Goal: Task Accomplishment & Management: Manage account settings

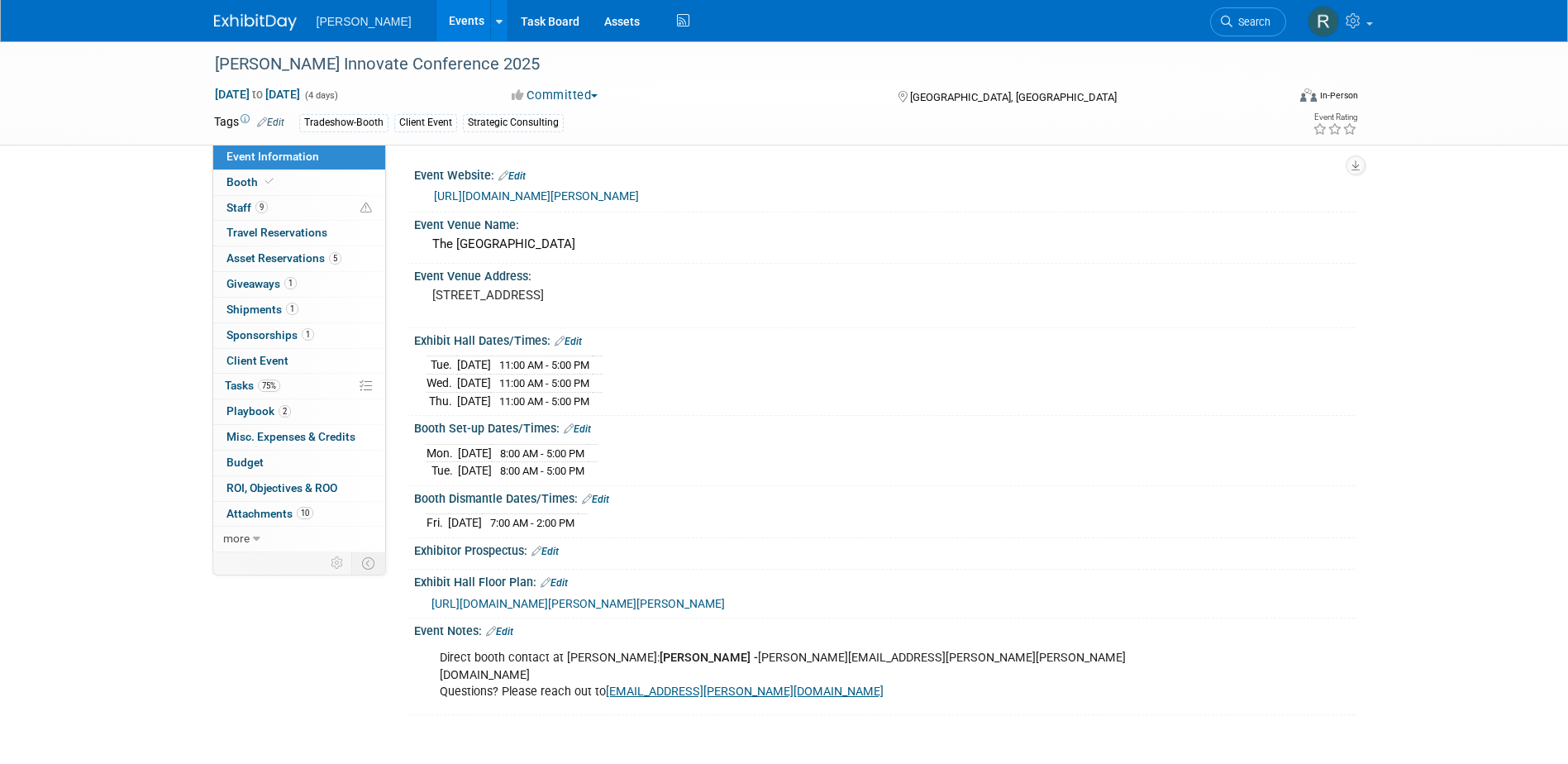
drag, startPoint x: 1237, startPoint y: 22, endPoint x: 1202, endPoint y: 9, distance: 37.3
click at [1235, 20] on span "Search" at bounding box center [1251, 22] width 38 height 12
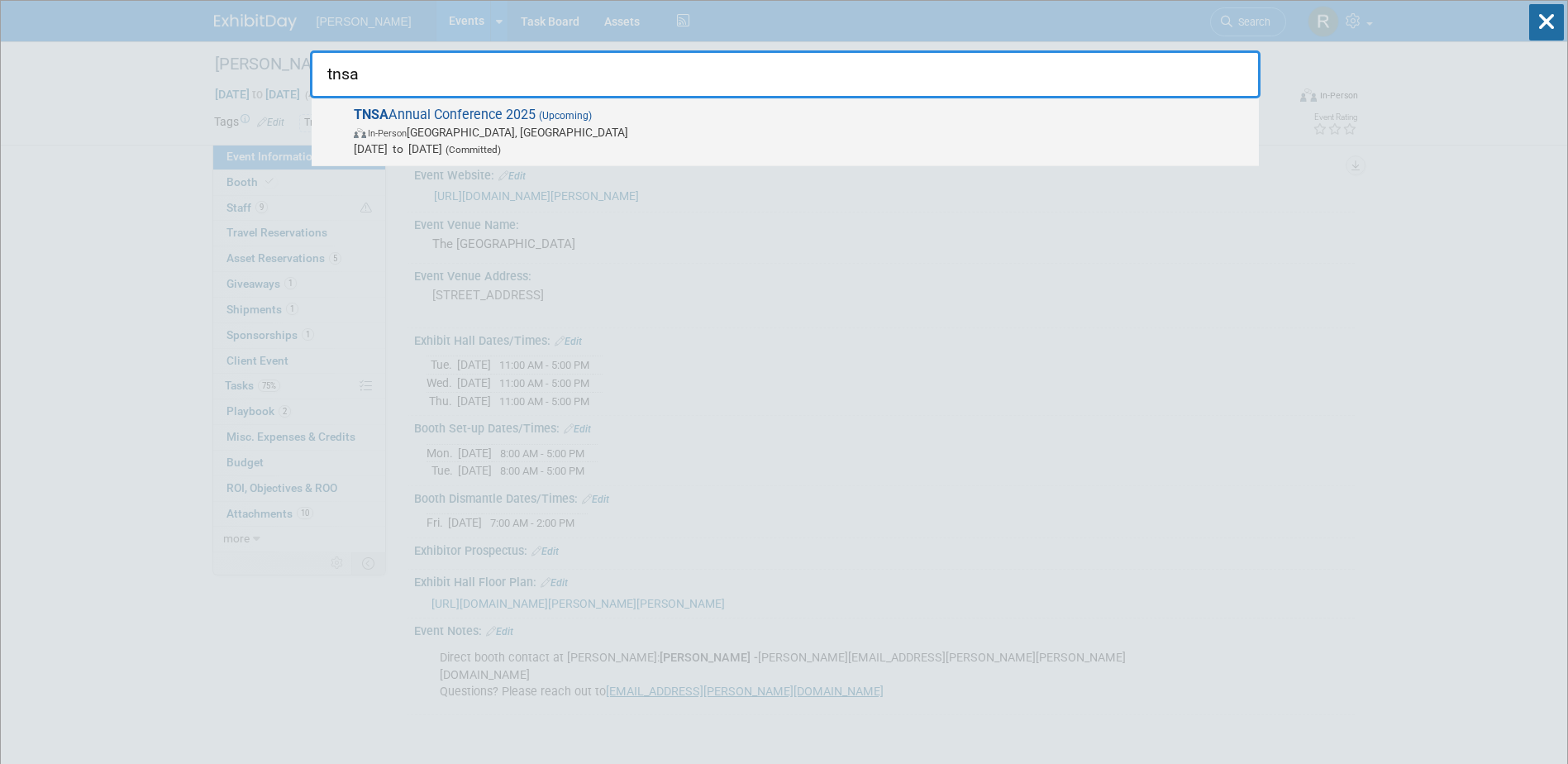
type input "tnsa"
click at [615, 117] on span "TNSA Annual Conference 2025 (Upcoming) In-Person Chattanooga, TN Oct 21, 2025 t…" at bounding box center [799, 132] width 902 height 50
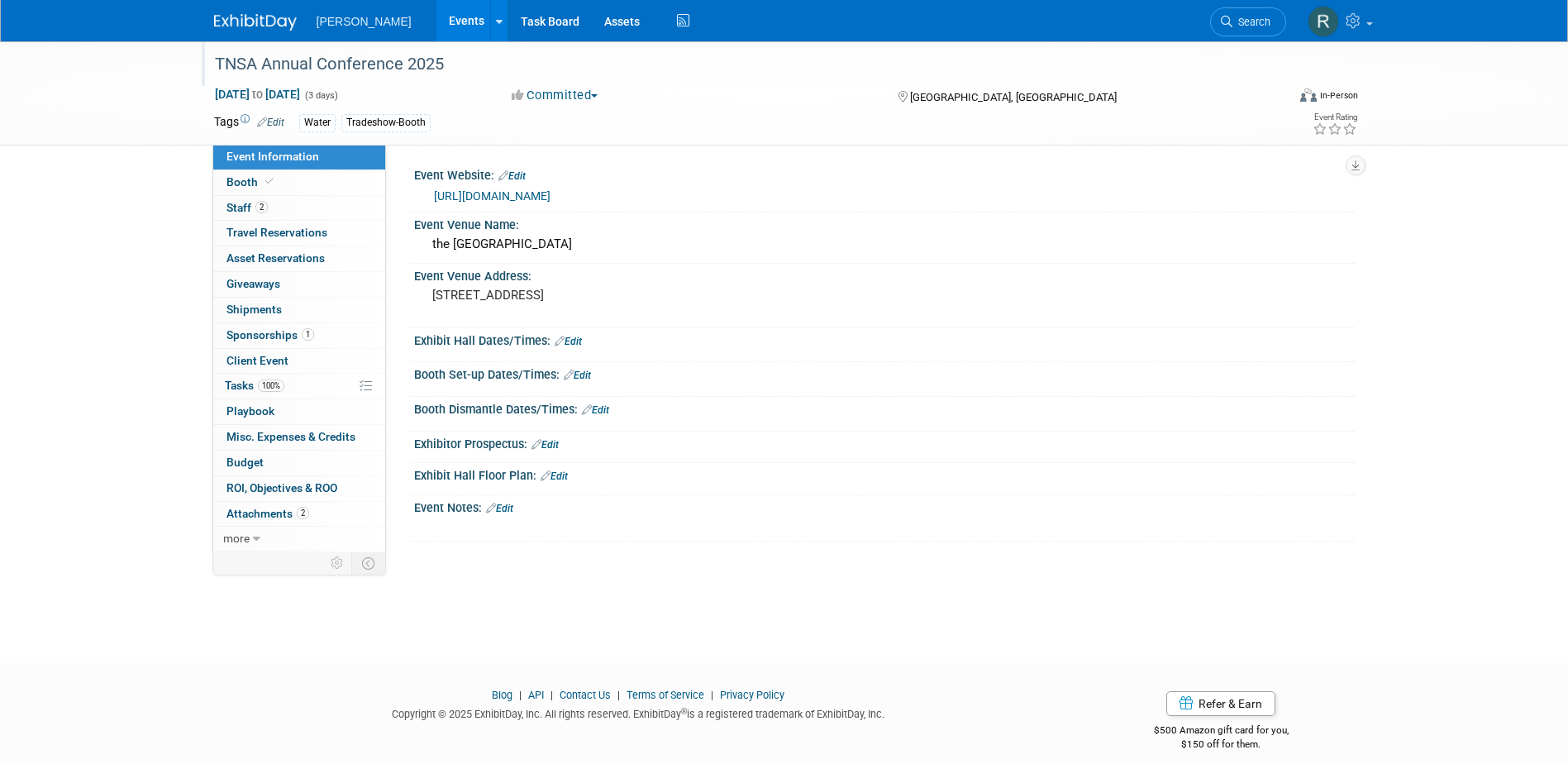
click at [489, 71] on div "TNSA Annual Conference 2025" at bounding box center [735, 64] width 1053 height 29
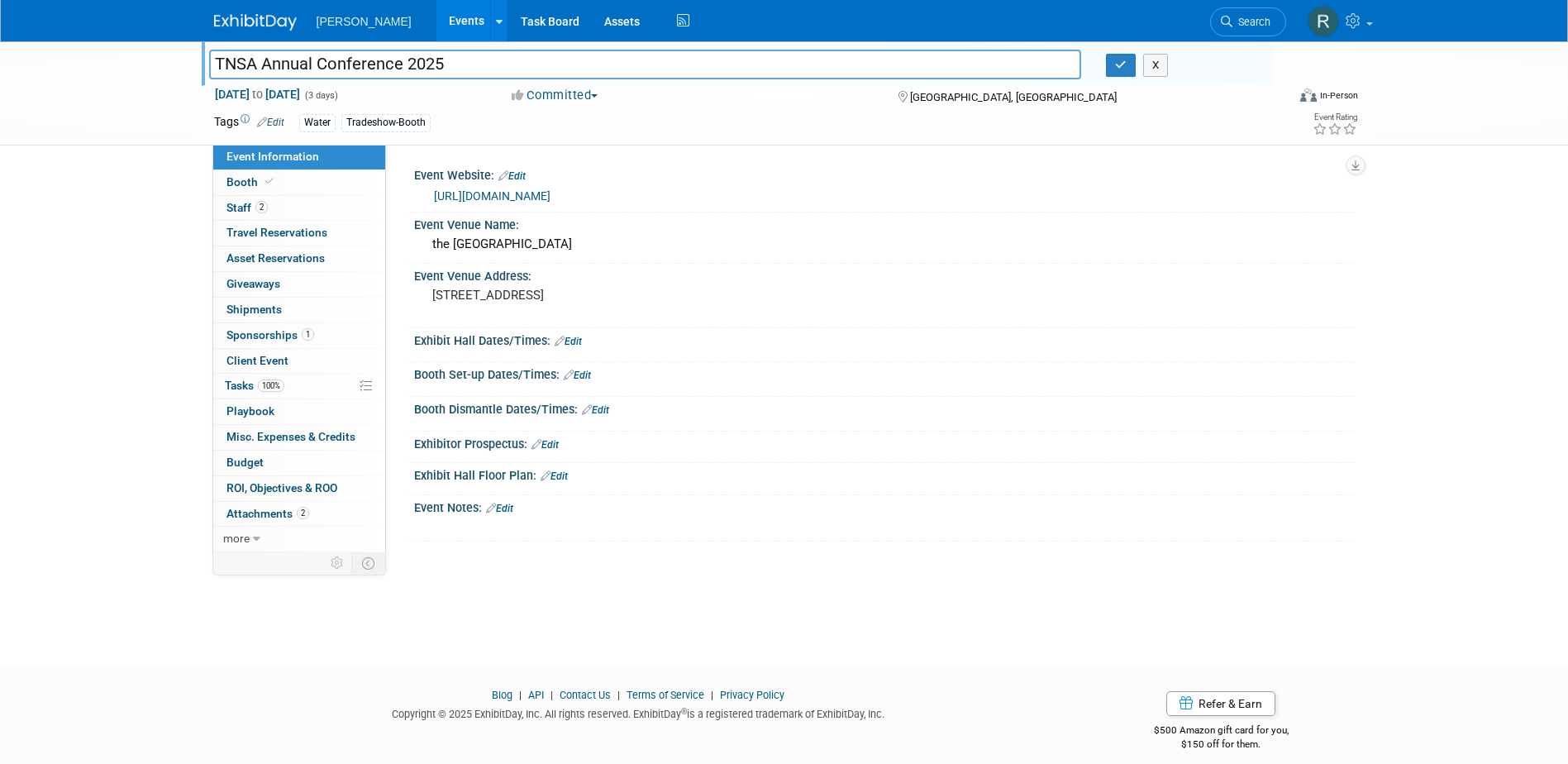
drag, startPoint x: 391, startPoint y: 69, endPoint x: 145, endPoint y: 55, distance: 246.4
click at [145, 55] on div "TNSA Annual Conference 2025 TNSA Annual Conference 2025 X [DATE] to [DATE] (3 d…" at bounding box center [784, 93] width 1568 height 104
click at [271, 207] on link "2 Staff 2" at bounding box center [299, 208] width 172 height 25
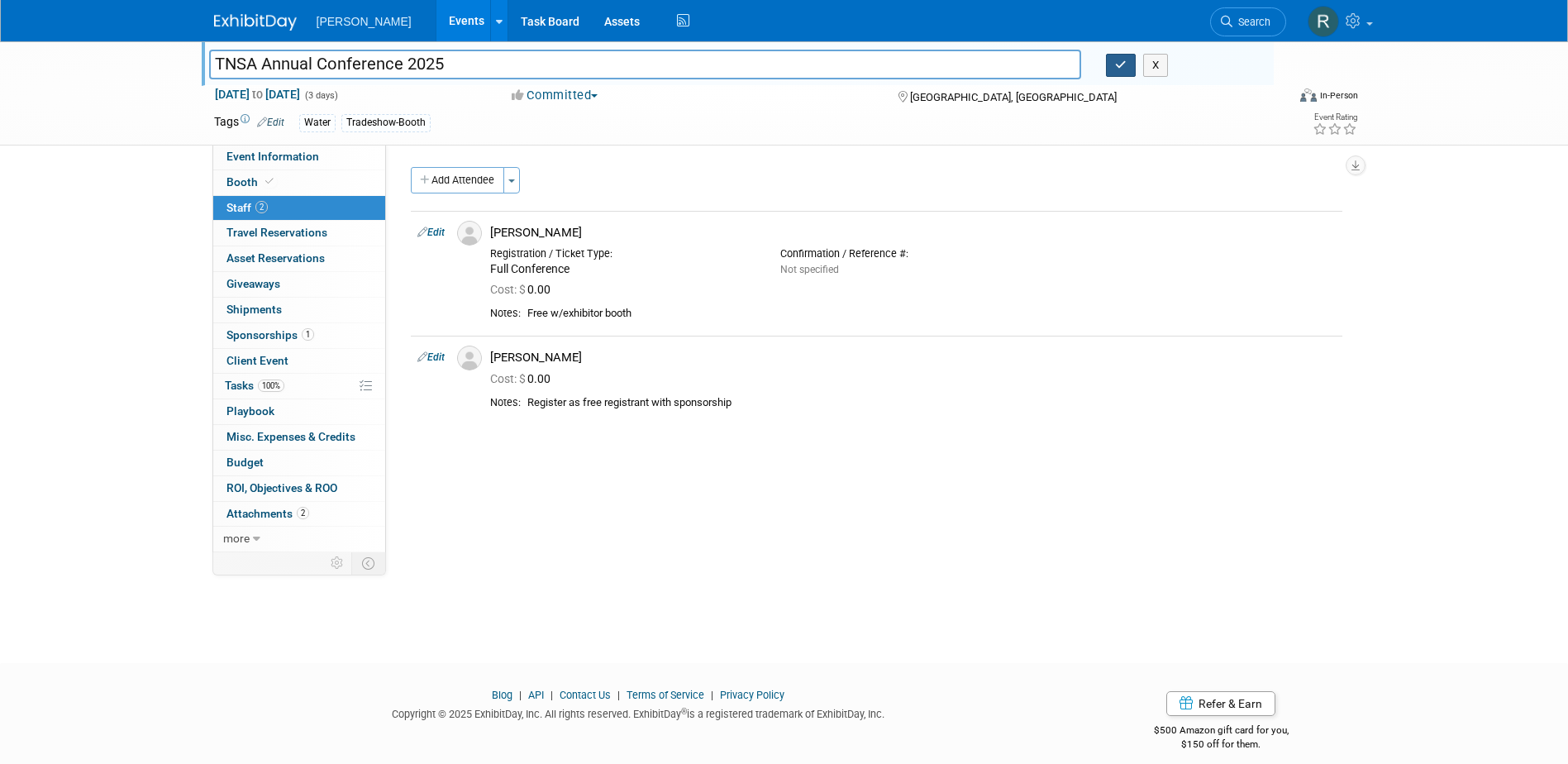
click at [1118, 63] on icon "button" at bounding box center [1120, 65] width 11 height 10
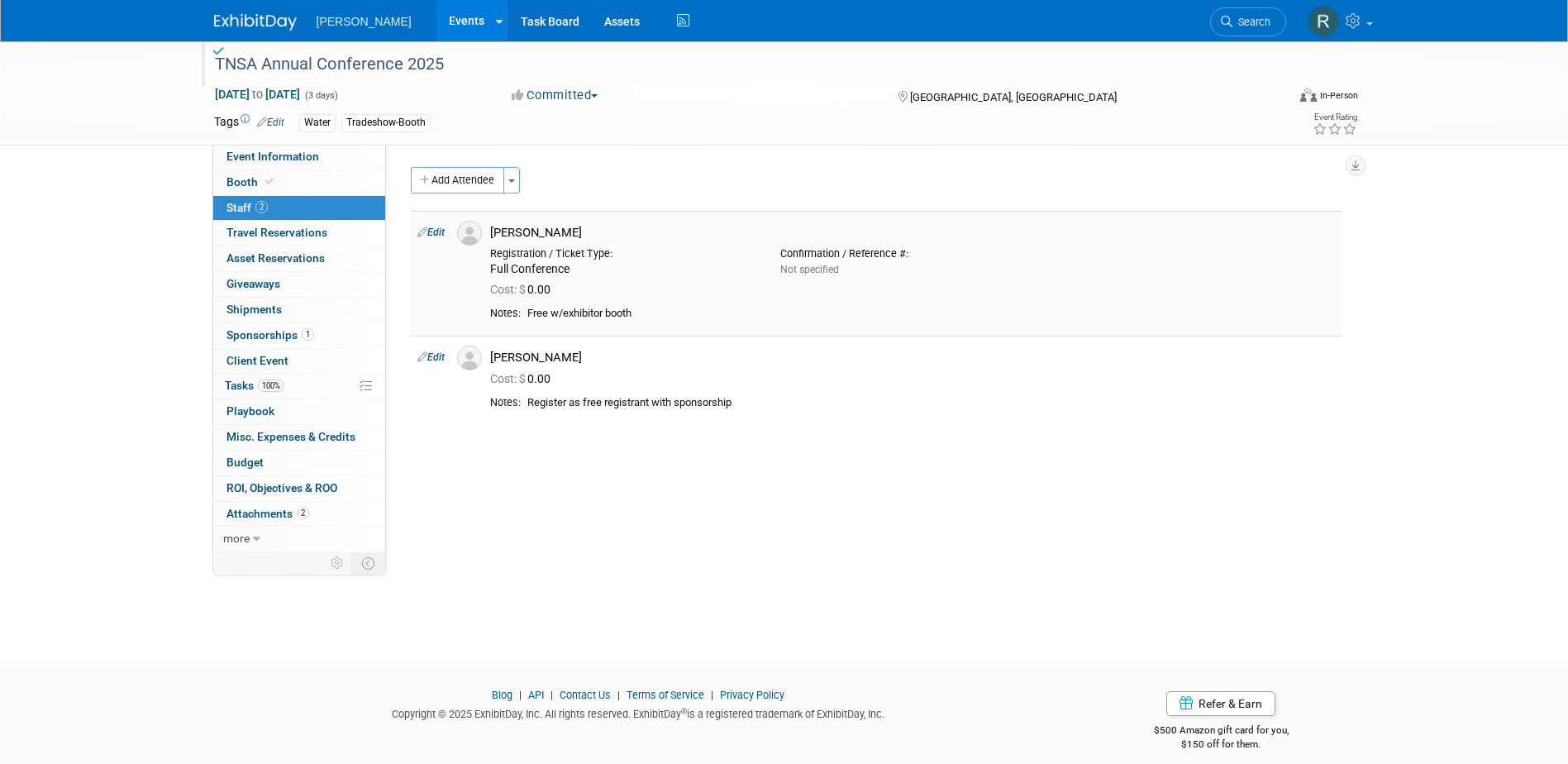
click at [444, 230] on link "Edit" at bounding box center [431, 232] width 28 height 11
select select "29b81c3b-69fc-4b4c-8c2b-e670a4360330"
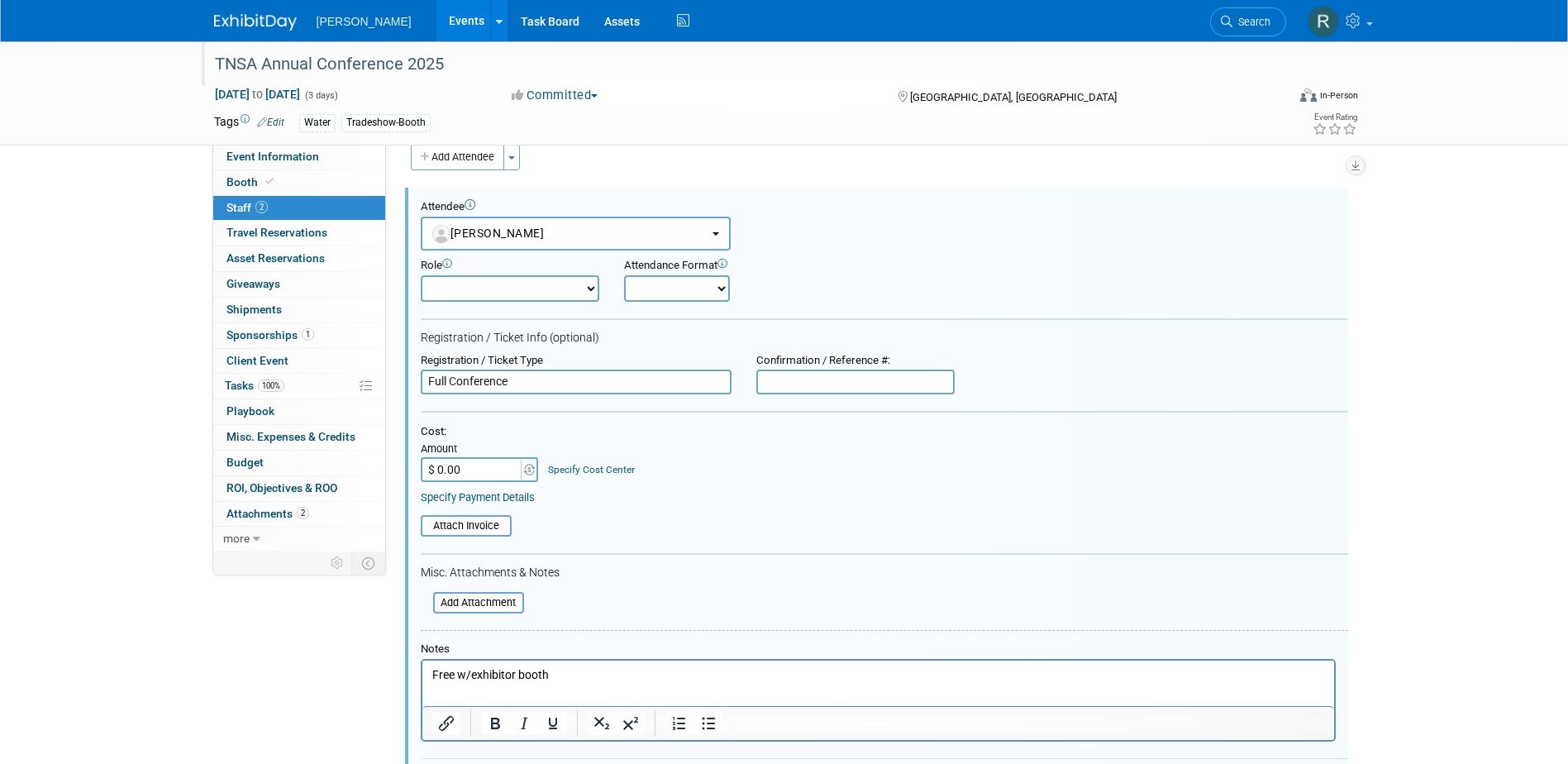
click at [482, 496] on link "Specify Payment Details" at bounding box center [478, 497] width 114 height 12
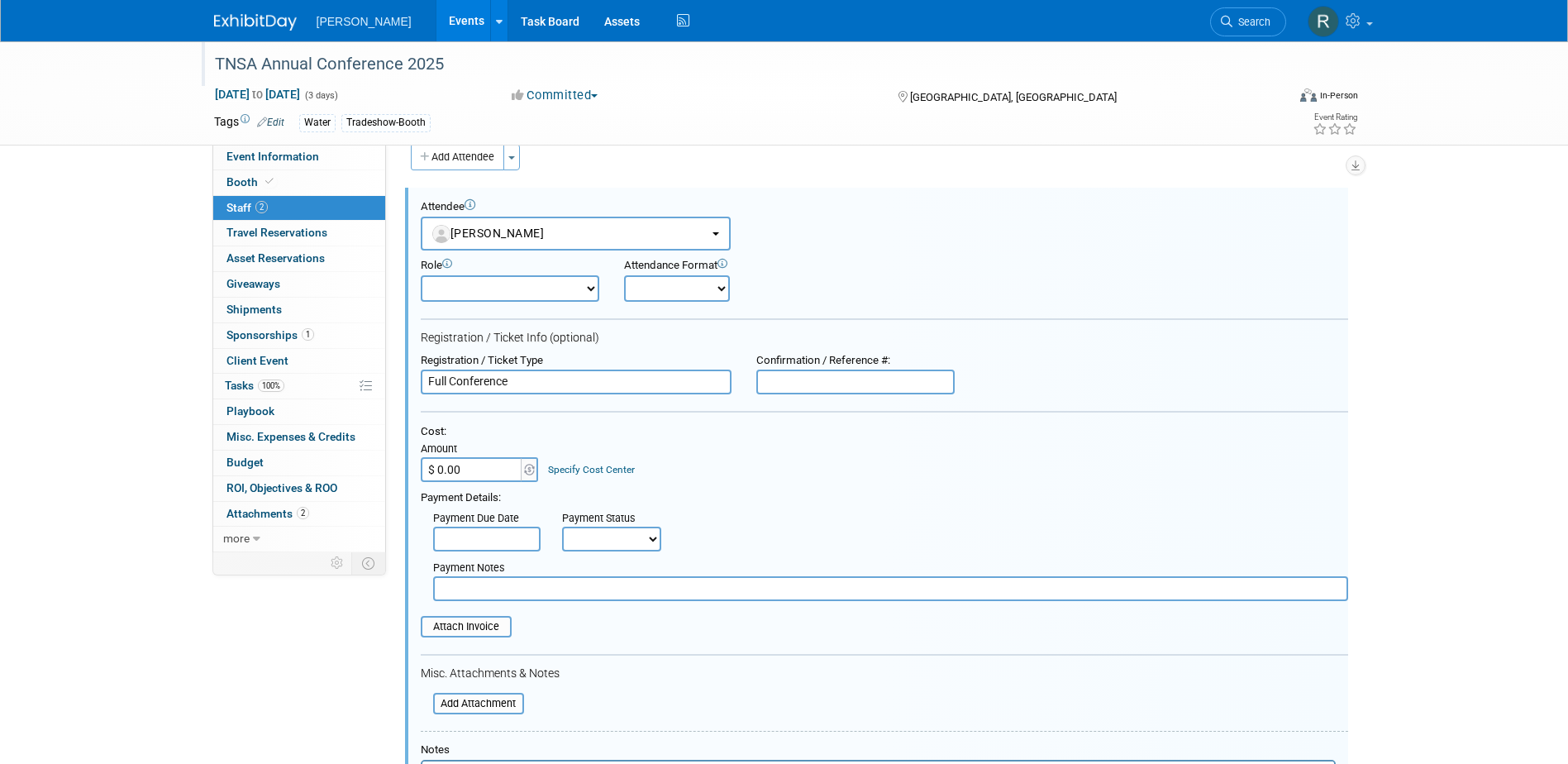
click at [494, 542] on input "text" at bounding box center [487, 539] width 108 height 25
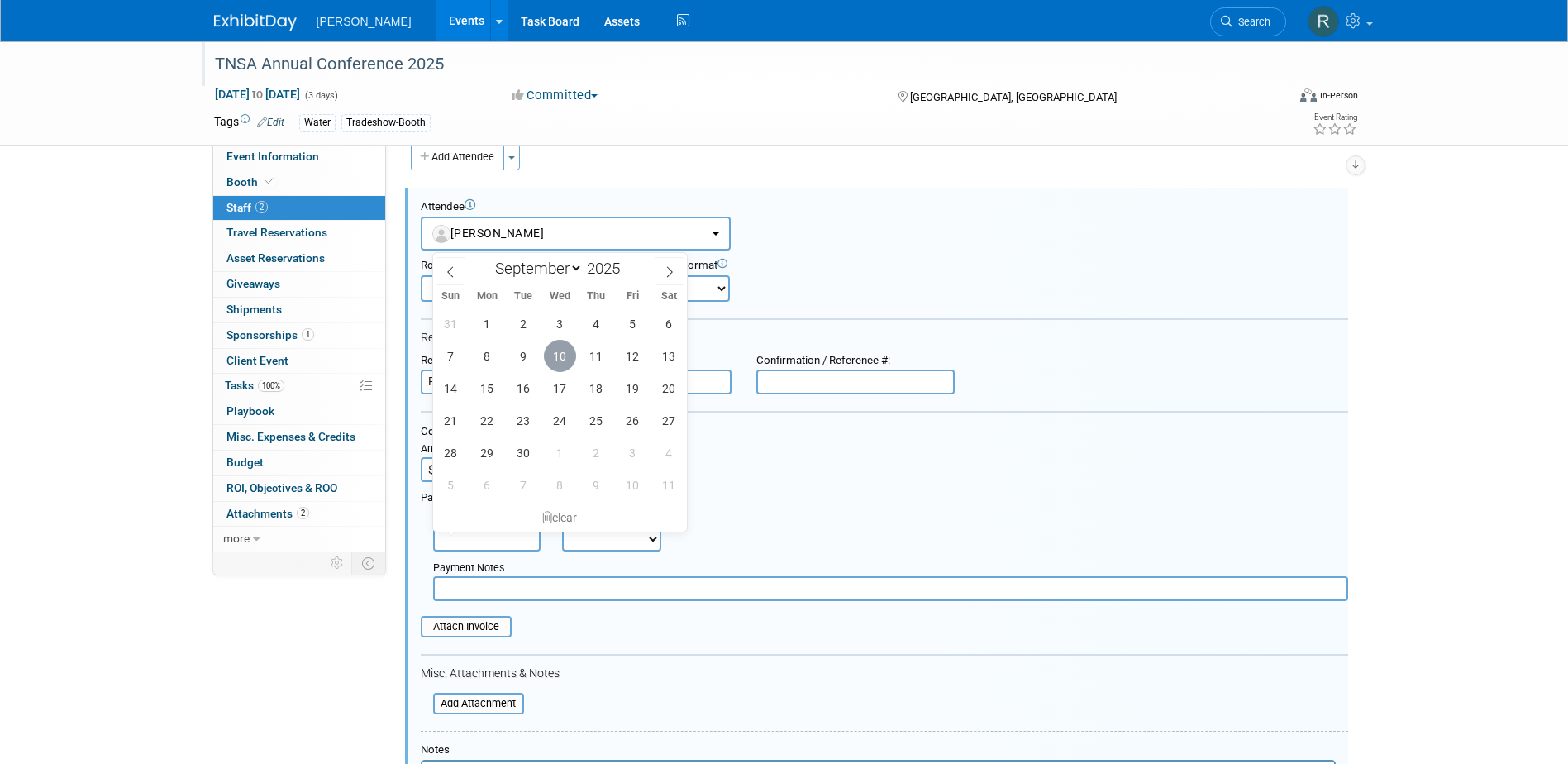
drag, startPoint x: 559, startPoint y: 357, endPoint x: 601, endPoint y: 517, distance: 165.4
click at [560, 357] on span "10" at bounding box center [559, 356] width 32 height 32
type input "[DATE]"
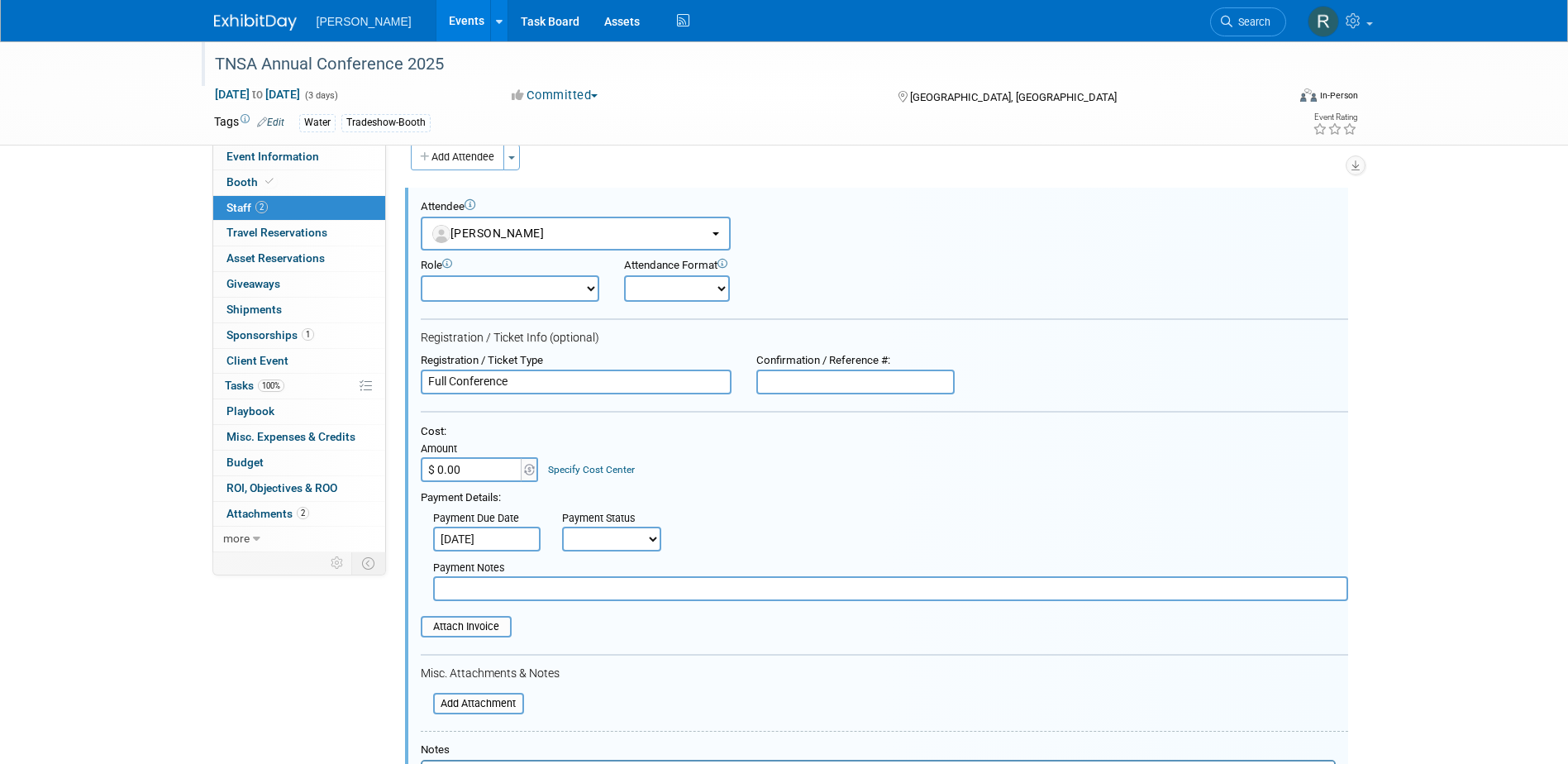
drag, startPoint x: 601, startPoint y: 535, endPoint x: 600, endPoint y: 555, distance: 20.0
click at [601, 537] on select "Not Paid Yet Partially Paid Paid in Full" at bounding box center [611, 539] width 99 height 25
select select "1"
click at [562, 527] on select "Not Paid Yet Partially Paid Paid in Full" at bounding box center [611, 539] width 99 height 25
click at [591, 595] on input "text" at bounding box center [891, 589] width 916 height 25
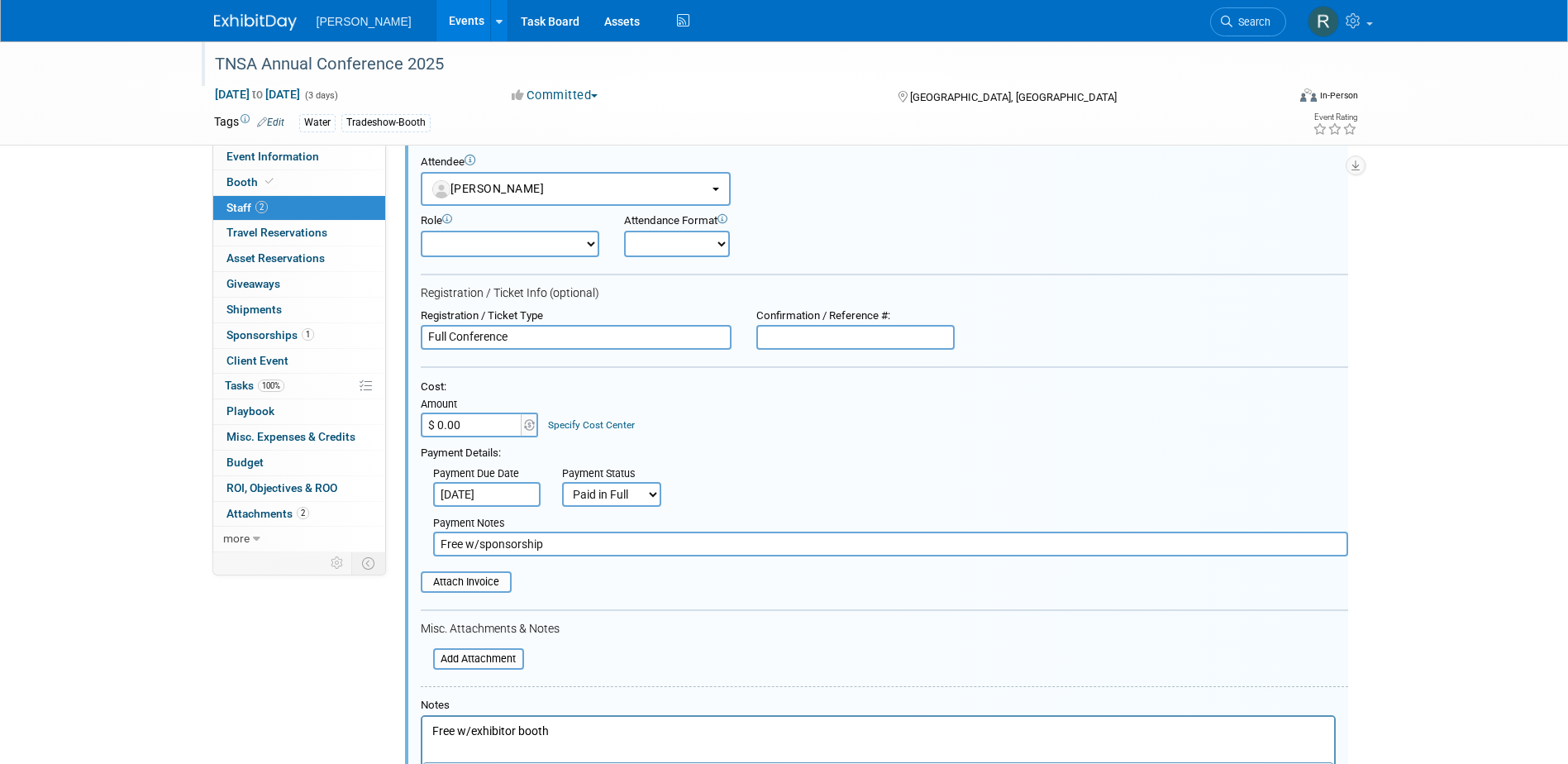
scroll to position [106, 0]
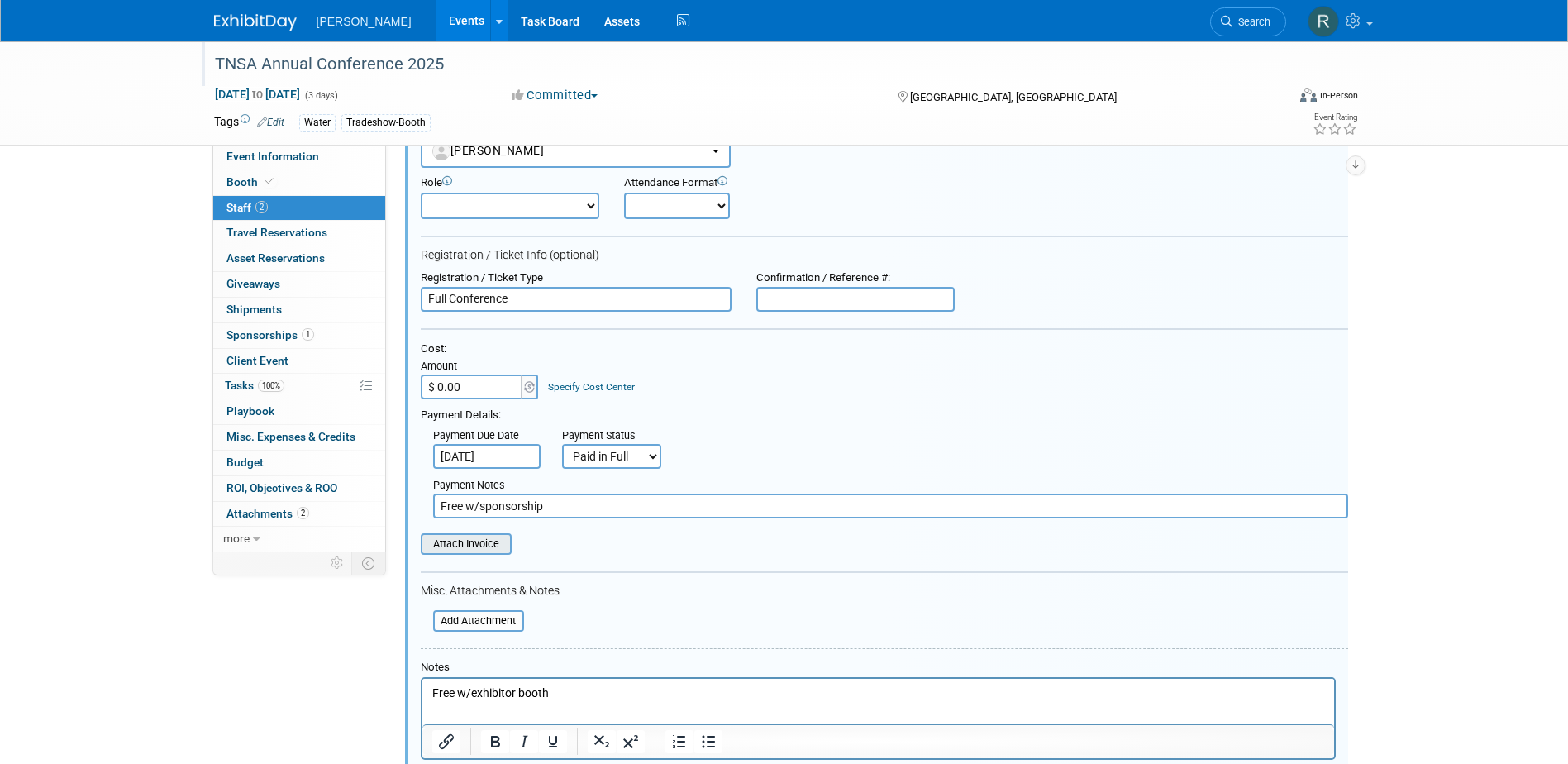
click at [503, 542] on input "file" at bounding box center [412, 544] width 197 height 18
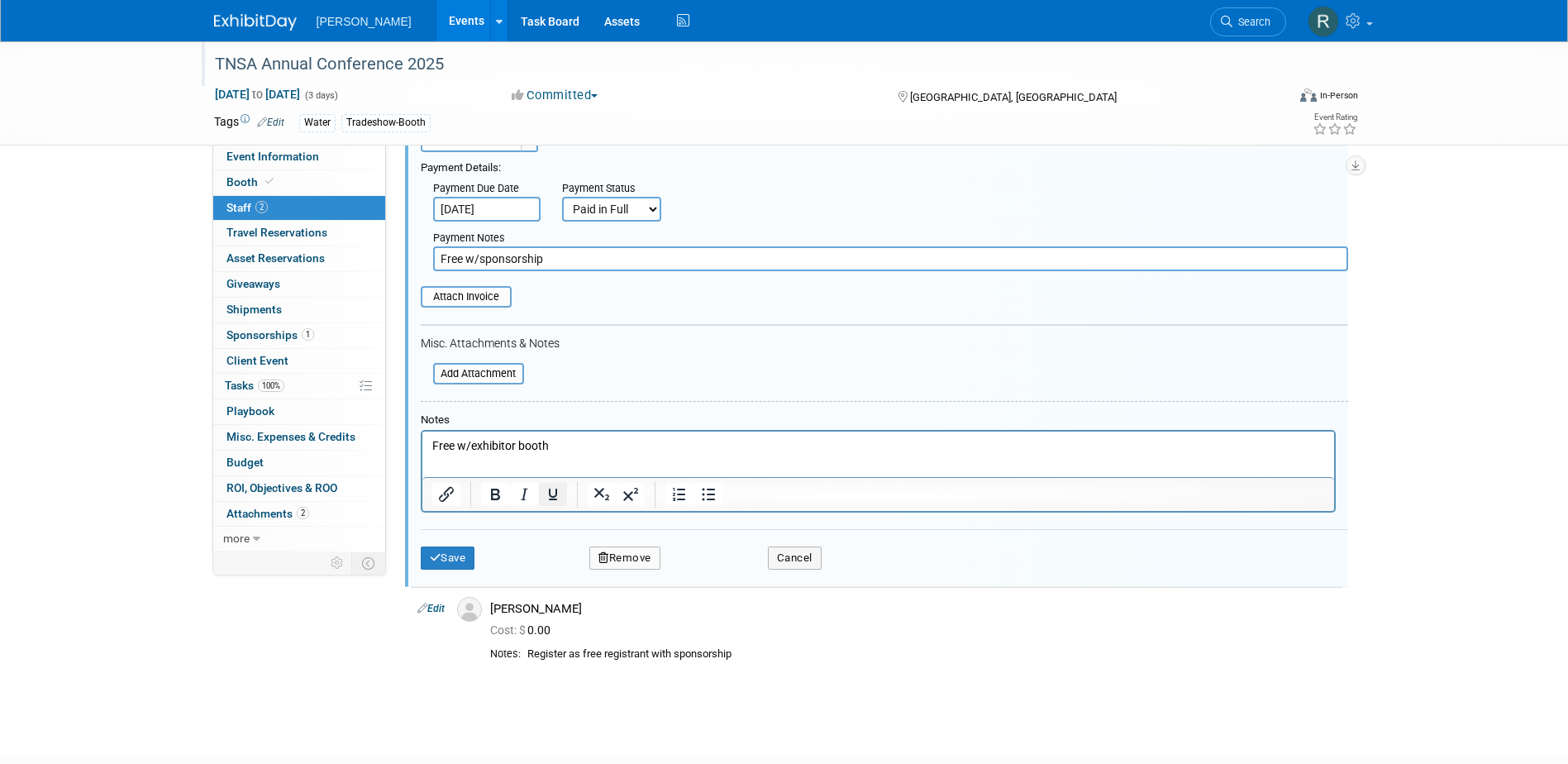
scroll to position [354, 0]
click at [516, 249] on input "Free w/sponsorship" at bounding box center [891, 258] width 916 height 25
type input "Free w/booth"
drag, startPoint x: 550, startPoint y: 440, endPoint x: 382, endPoint y: 419, distance: 169.3
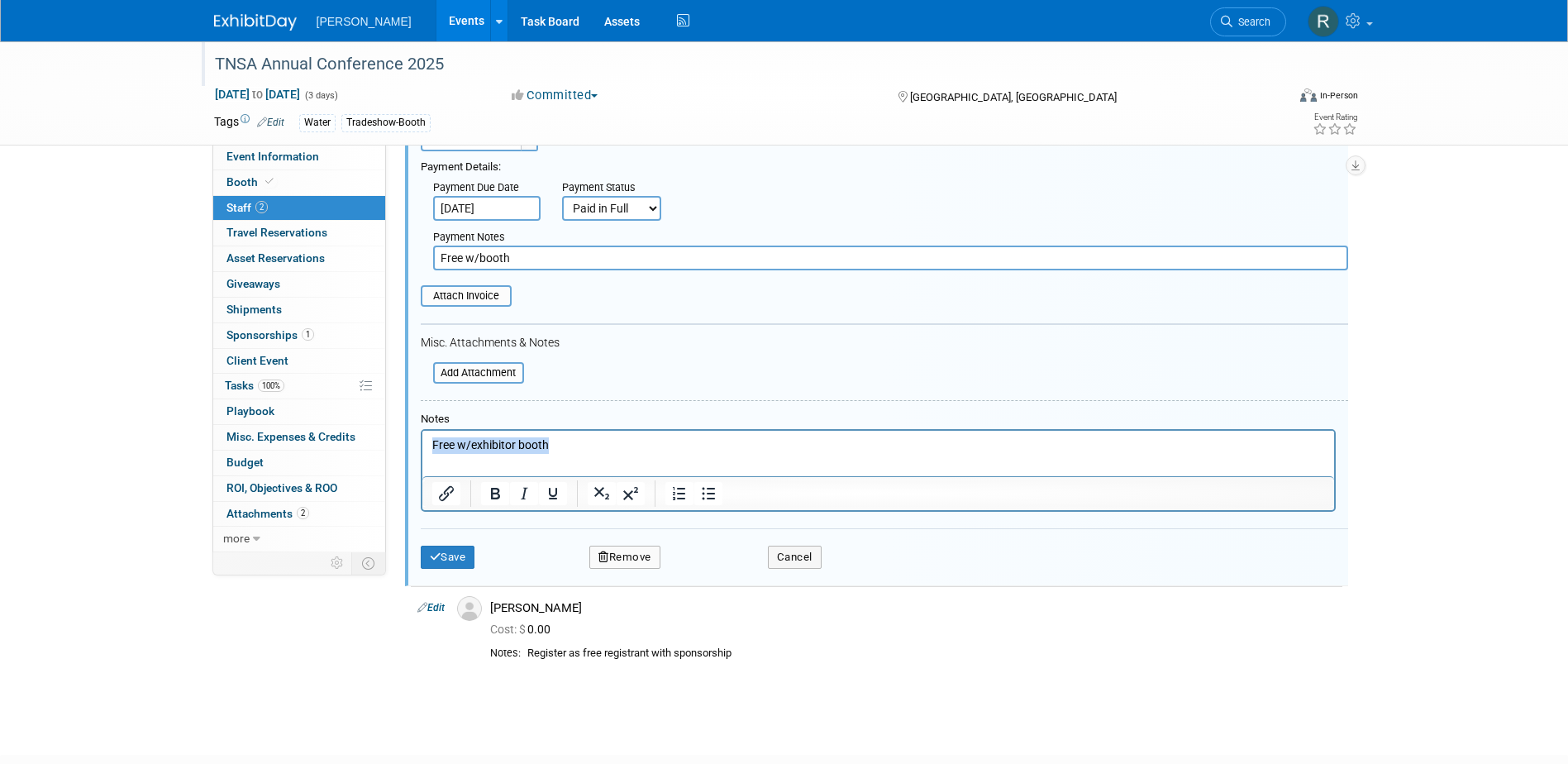
click at [422, 431] on html "Free w/exhibitor booth" at bounding box center [878, 442] width 912 height 23
click at [432, 561] on icon "submit" at bounding box center [435, 557] width 11 height 10
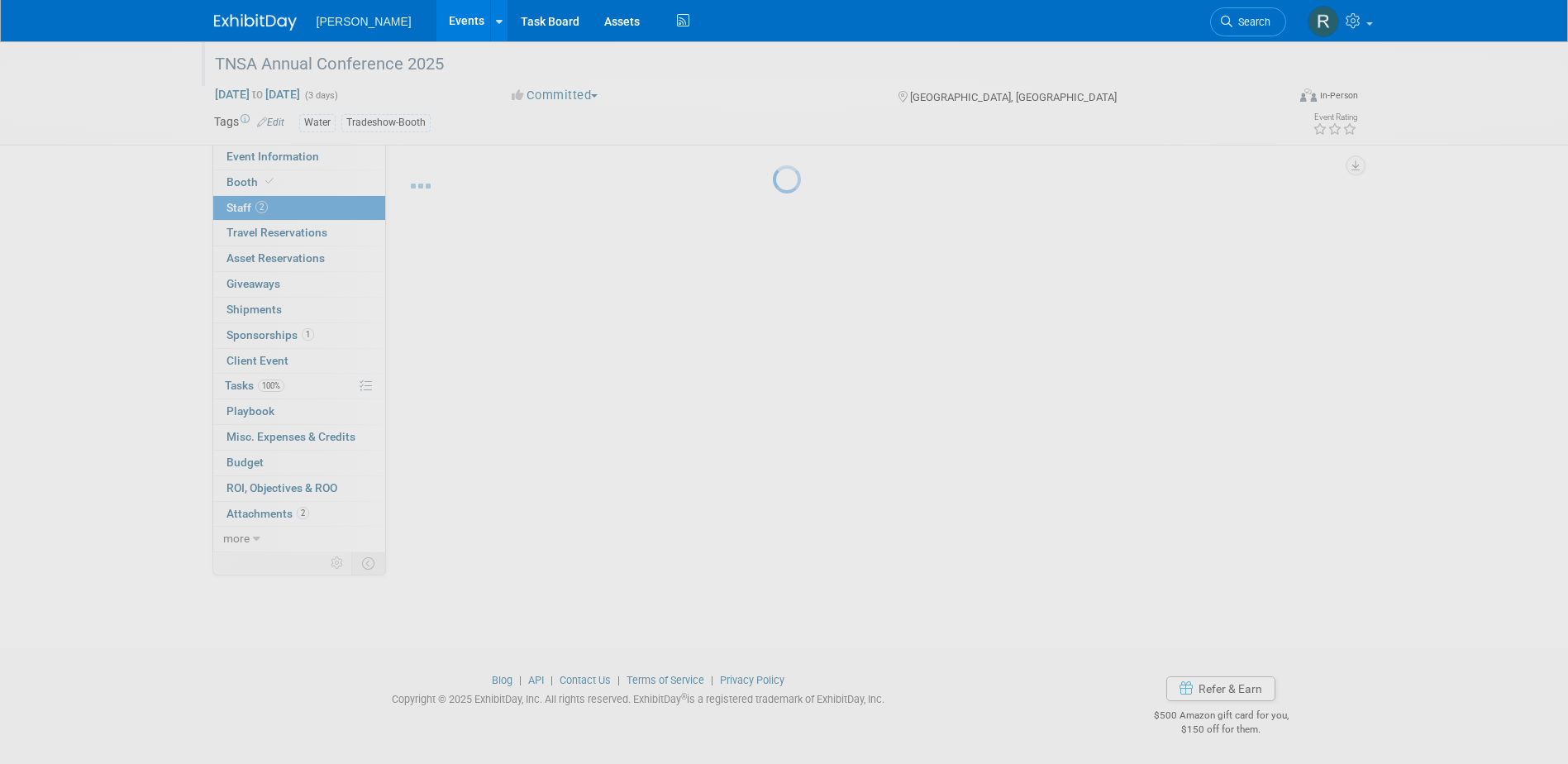
scroll to position [15, 0]
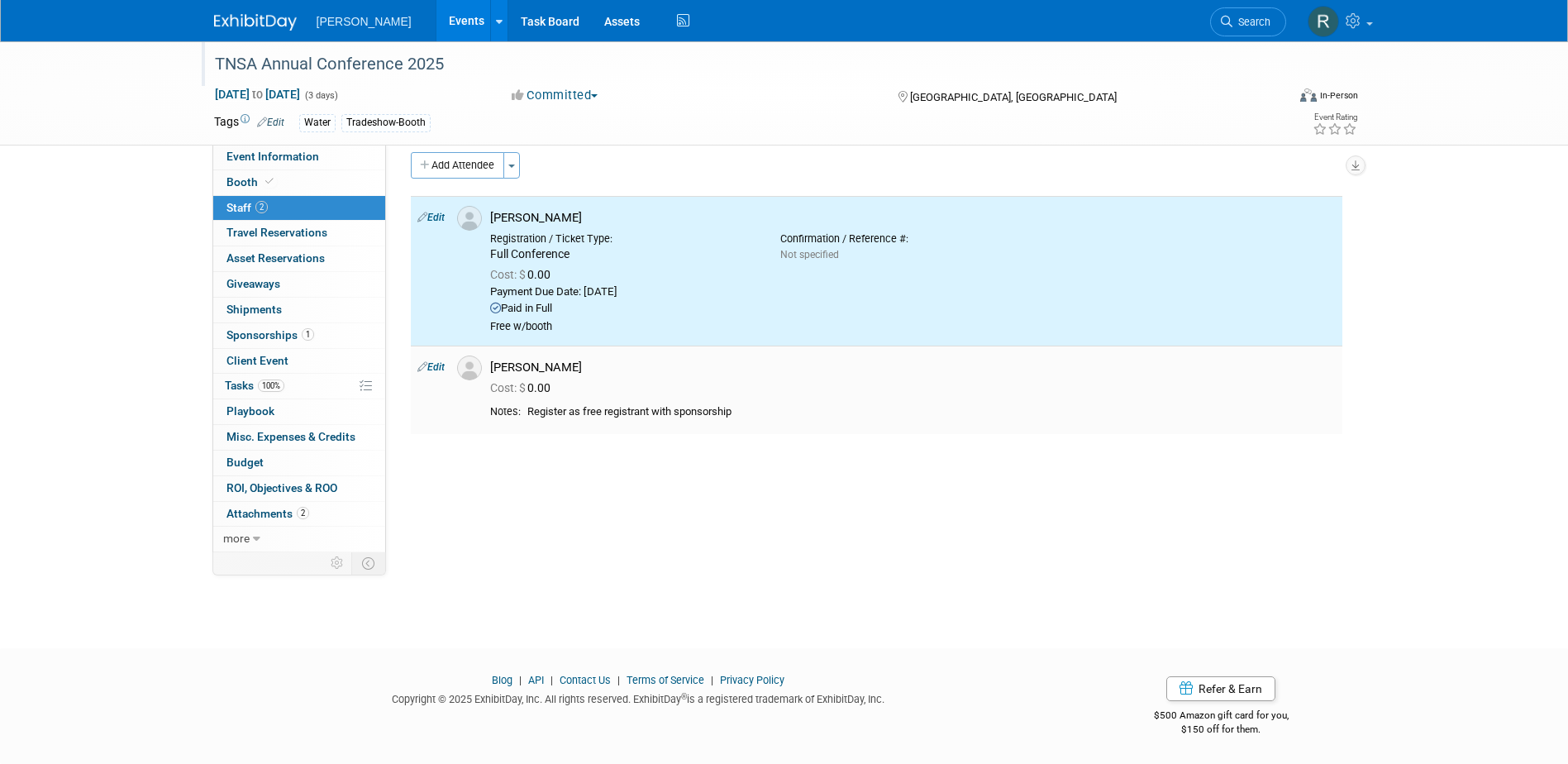
click at [444, 364] on link "Edit" at bounding box center [431, 367] width 28 height 11
select select "c803dc91-d9fa-4f13-9d70-f5fe623d3f35"
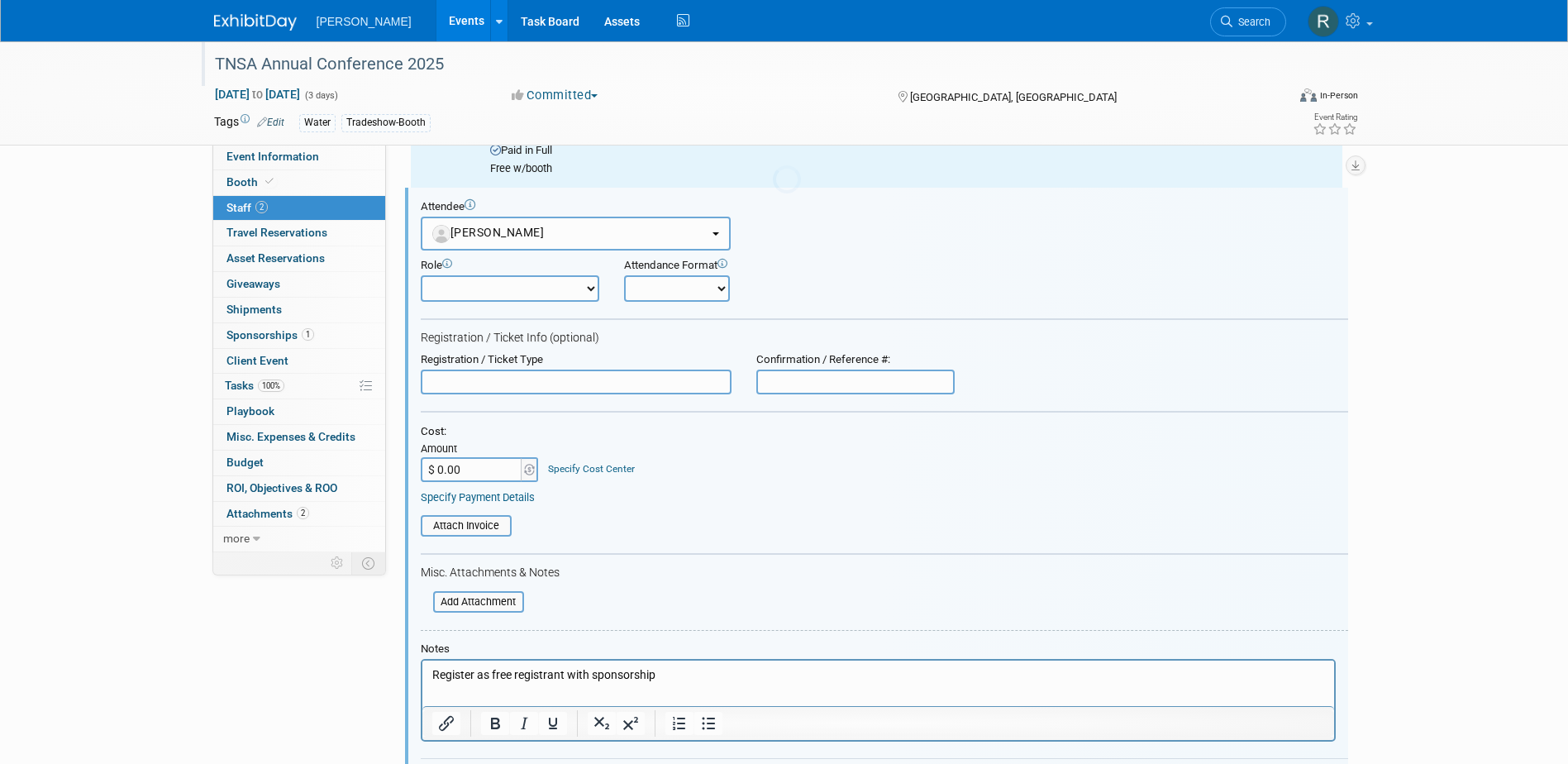
scroll to position [0, 0]
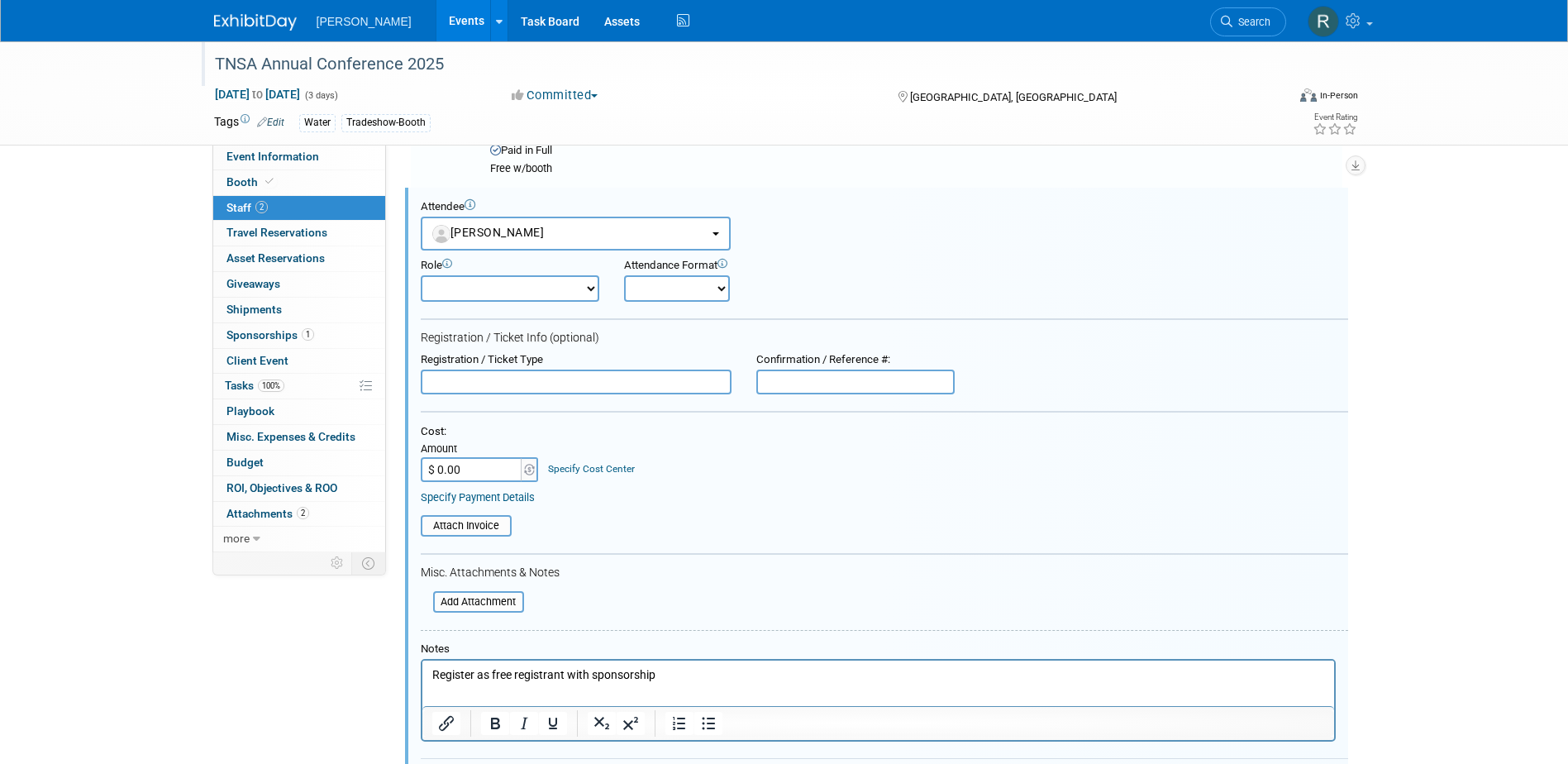
click at [558, 385] on input "text" at bounding box center [576, 382] width 311 height 25
type input "Full Conference"
click at [514, 501] on link "Specify Payment Details" at bounding box center [478, 497] width 114 height 12
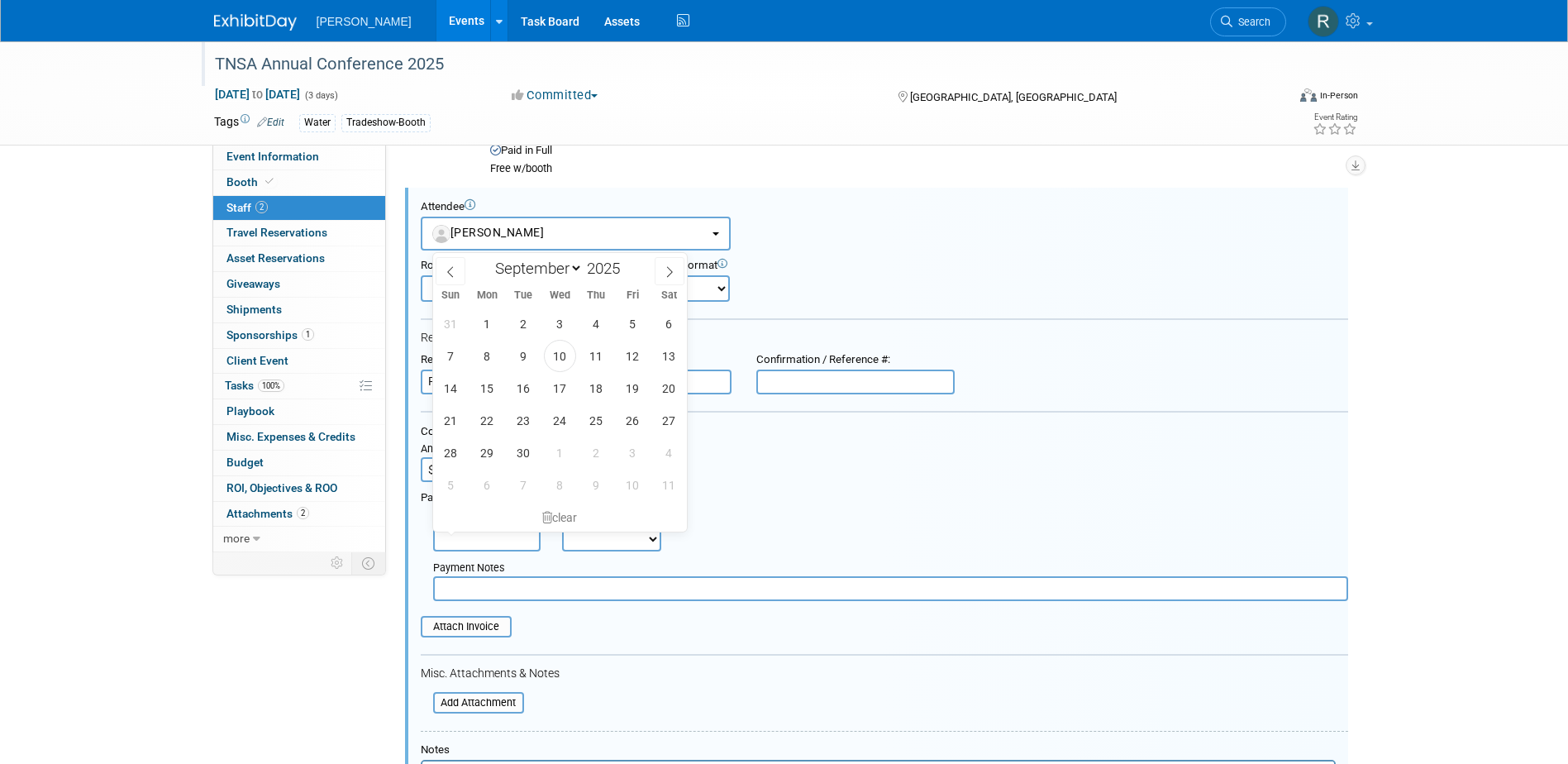
click at [500, 534] on input "text" at bounding box center [487, 539] width 108 height 25
click at [565, 360] on span "10" at bounding box center [559, 356] width 32 height 32
type input "[DATE]"
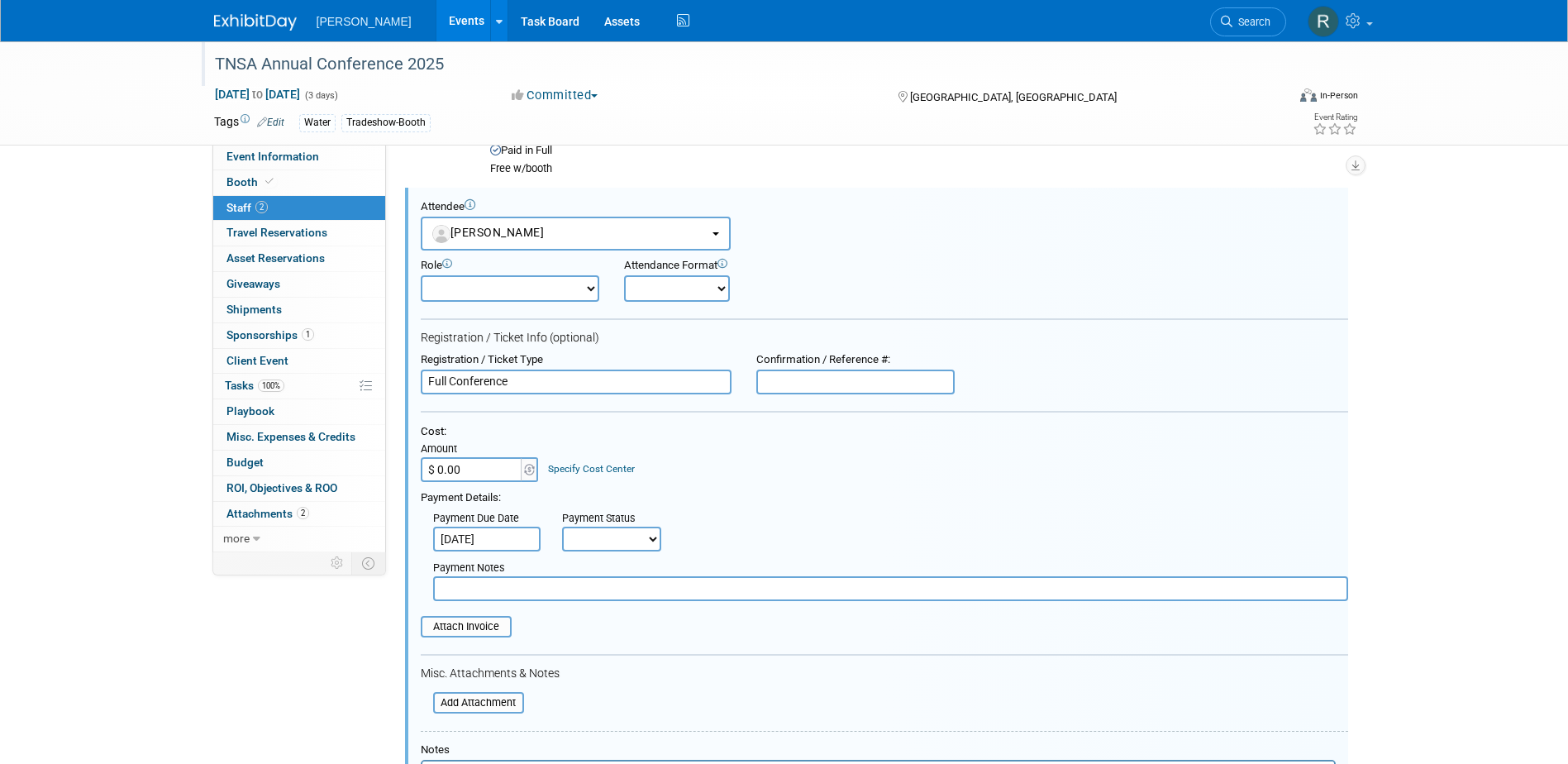
drag, startPoint x: 595, startPoint y: 536, endPoint x: 595, endPoint y: 556, distance: 20.0
click at [595, 536] on select "Not Paid Yet Partially Paid Paid in Full" at bounding box center [611, 539] width 99 height 25
select select "1"
click at [562, 527] on select "Not Paid Yet Partially Paid Paid in Full" at bounding box center [611, 539] width 99 height 25
click at [589, 597] on input "text" at bounding box center [891, 589] width 916 height 25
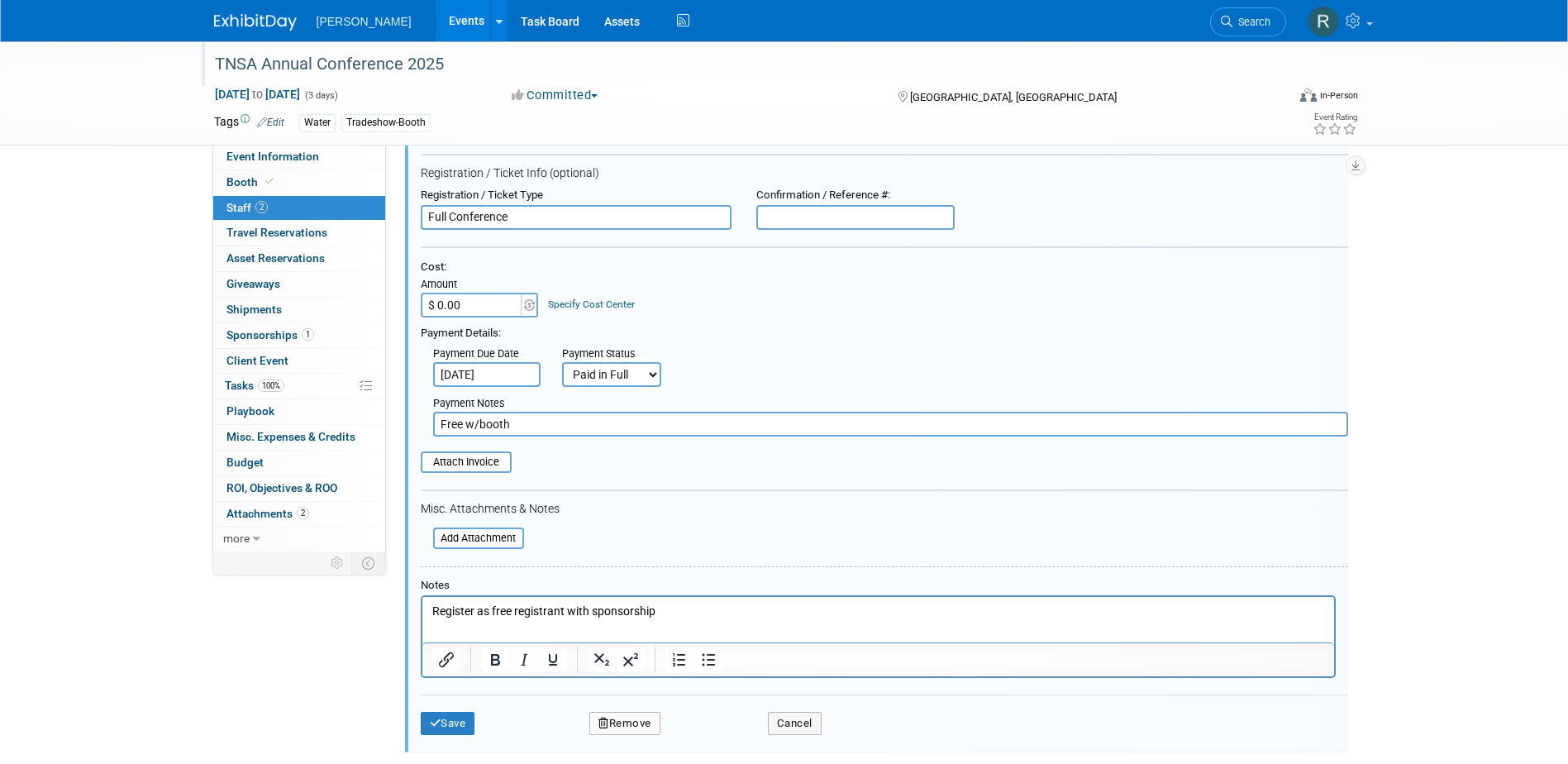
scroll to position [338, 0]
type input "Free w/booth"
drag, startPoint x: 677, startPoint y: 608, endPoint x: 401, endPoint y: 590, distance: 276.6
click at [422, 596] on html "Register as free registrant with sponsorship" at bounding box center [878, 607] width 912 height 23
click at [470, 465] on input "file" at bounding box center [412, 461] width 197 height 18
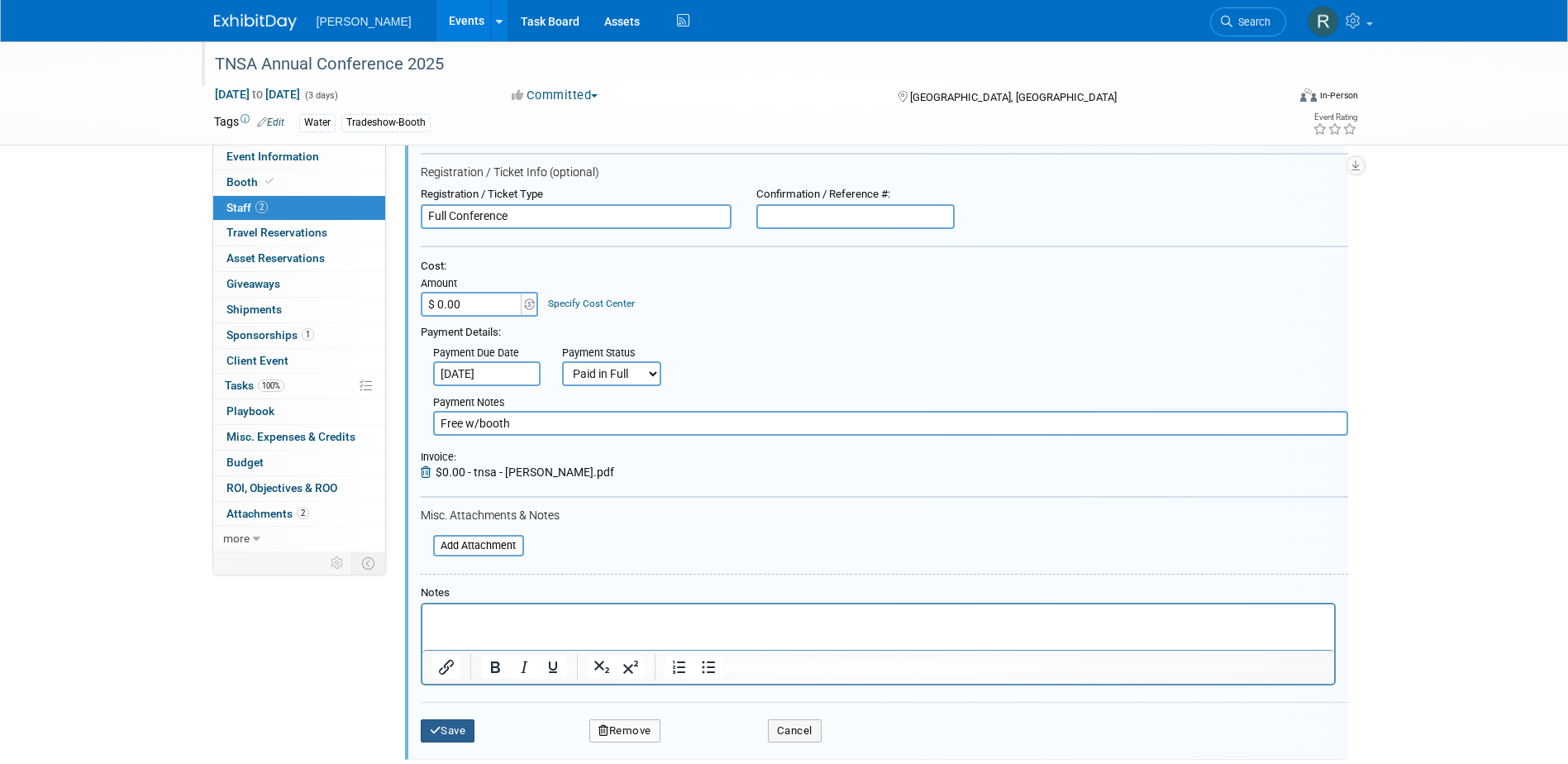
click at [460, 733] on button "Save" at bounding box center [448, 730] width 54 height 23
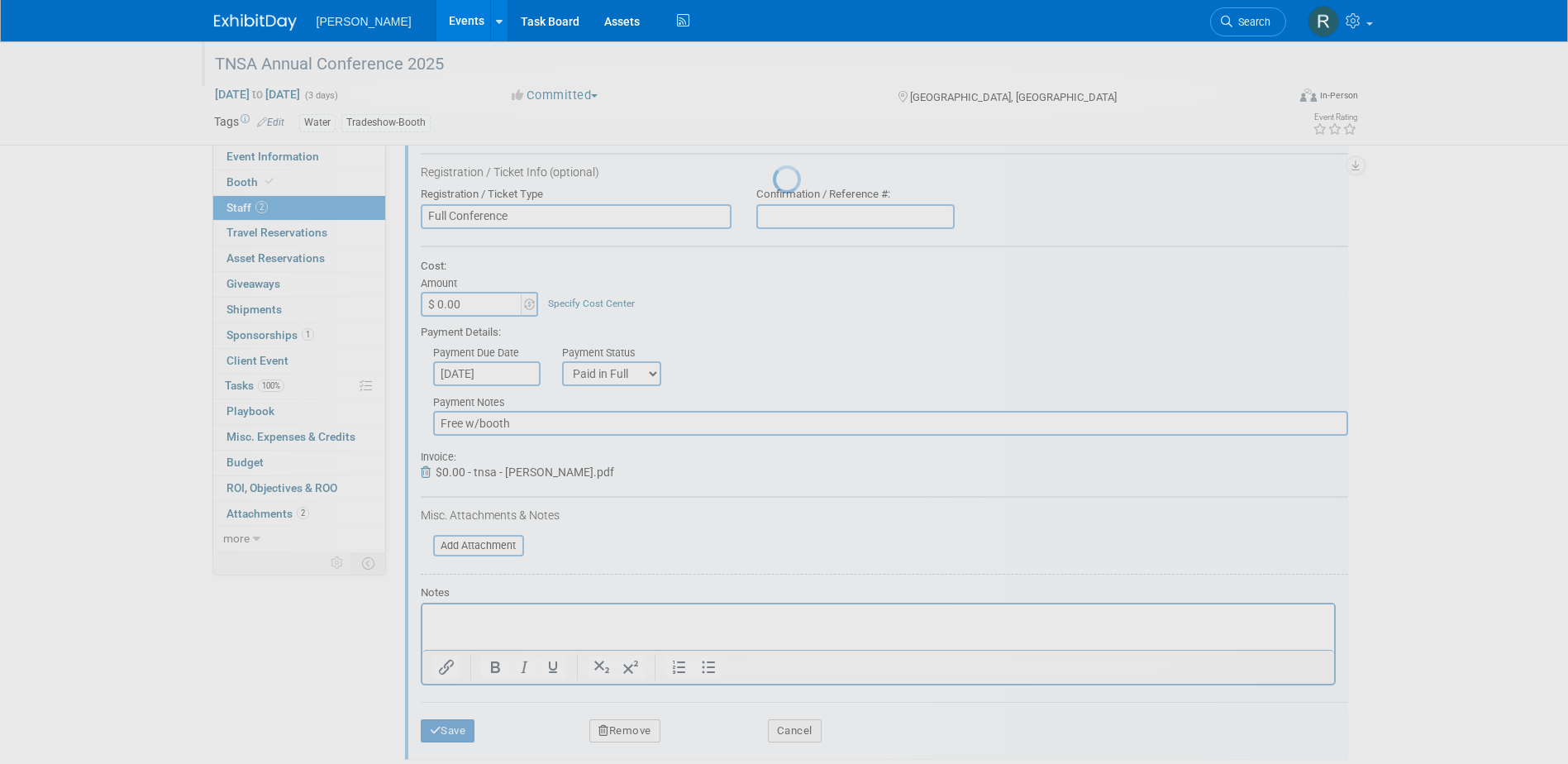
scroll to position [15, 0]
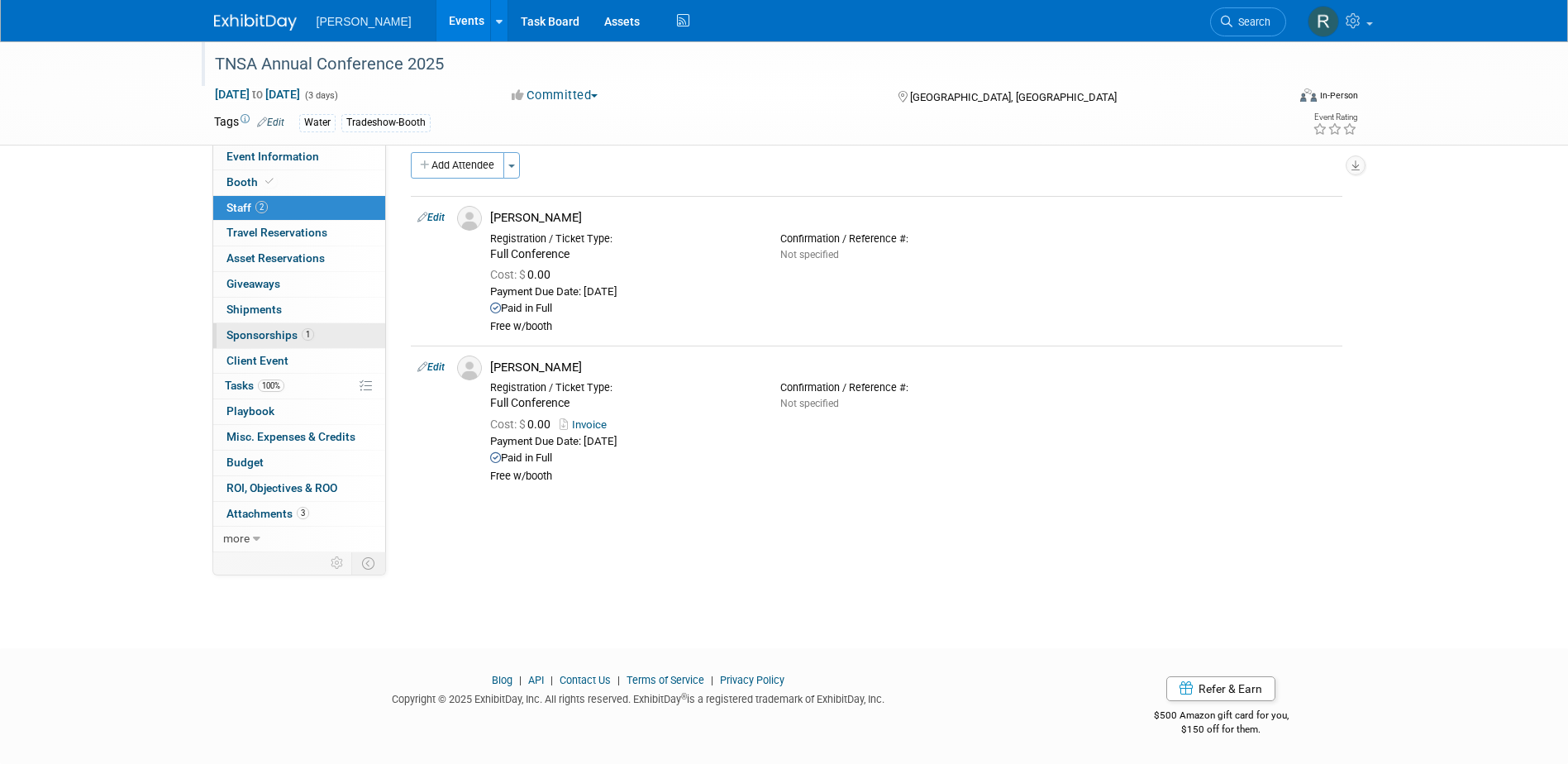
click at [304, 327] on link "1 Sponsorships 1" at bounding box center [299, 336] width 172 height 25
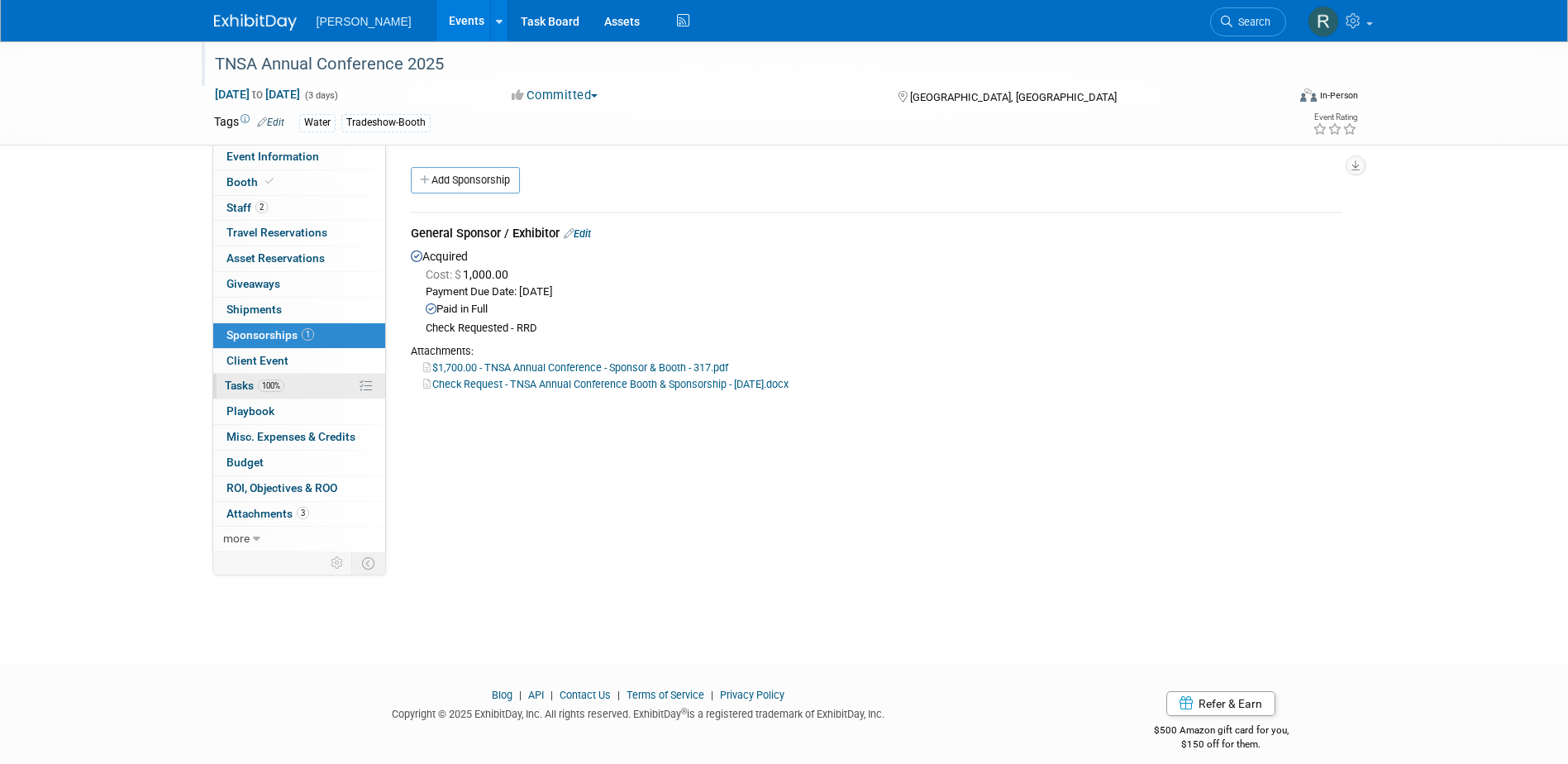
click at [263, 392] on link "100% Tasks 100%" at bounding box center [299, 386] width 172 height 25
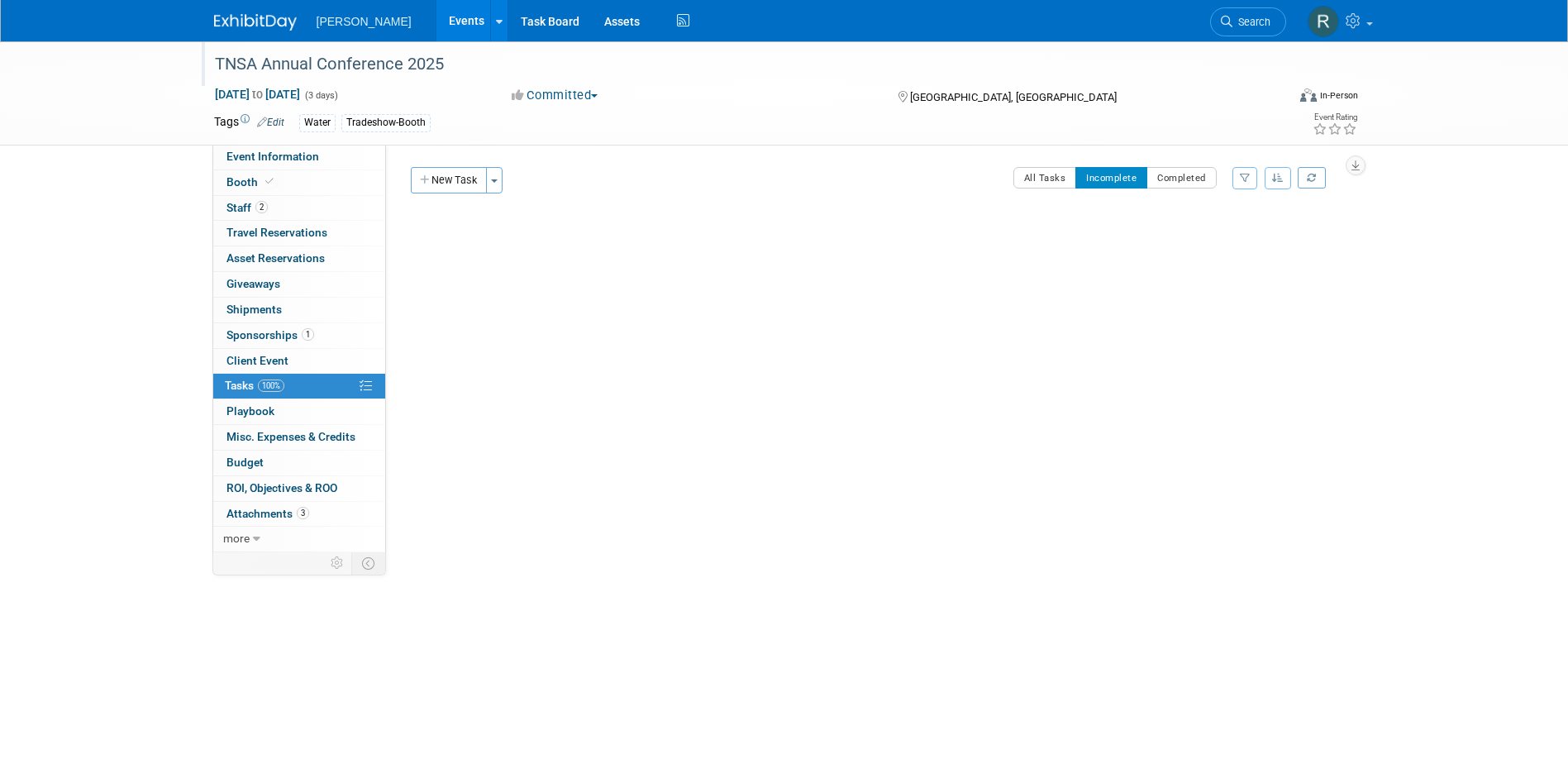
click at [1227, 25] on icon at bounding box center [1226, 21] width 11 height 11
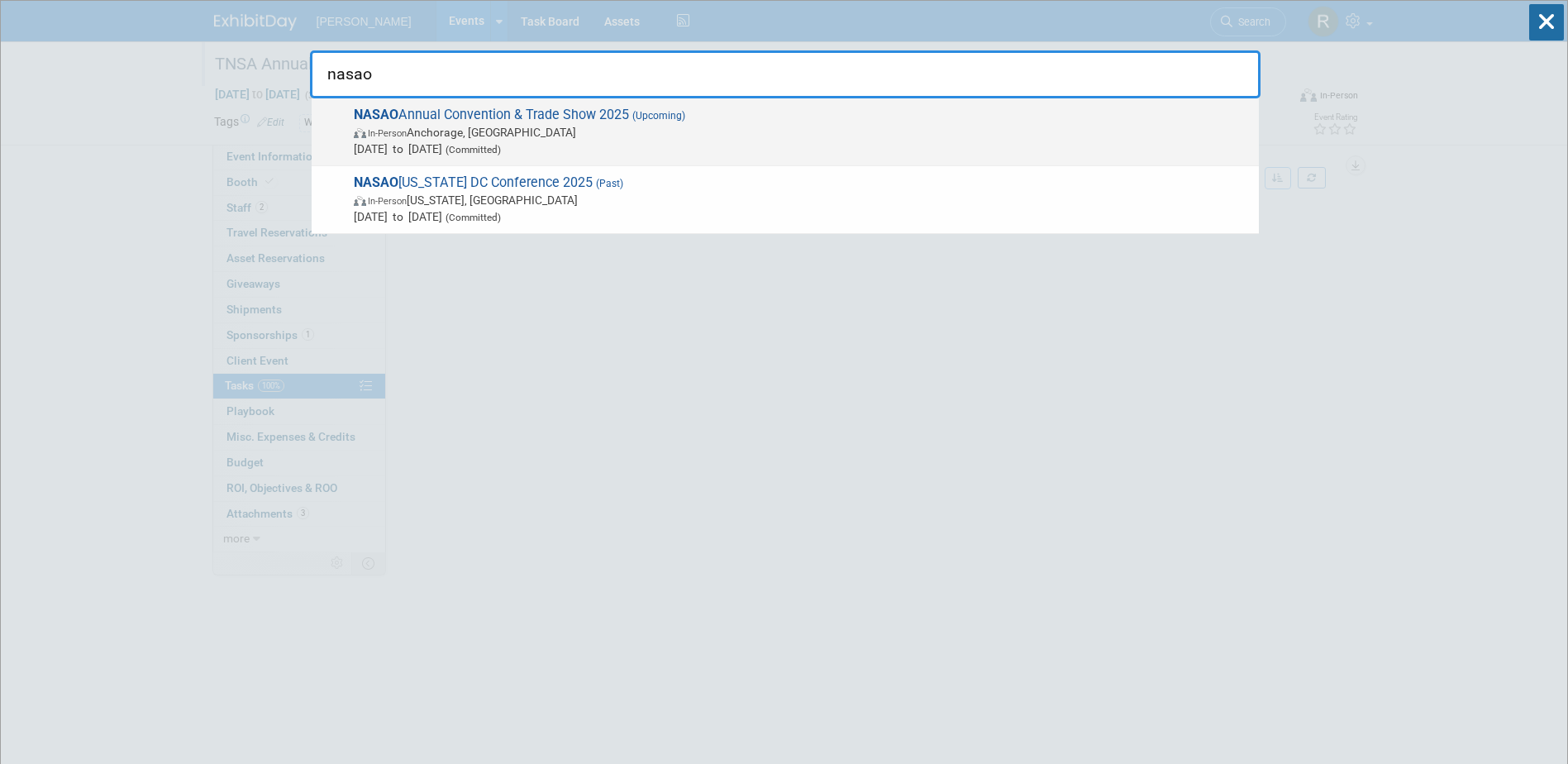
type input "nasao"
click at [592, 116] on span "NASAO Annual Convention & Trade Show 2025 (Upcoming) In-Person Anchorage, [GEOG…" at bounding box center [799, 132] width 902 height 50
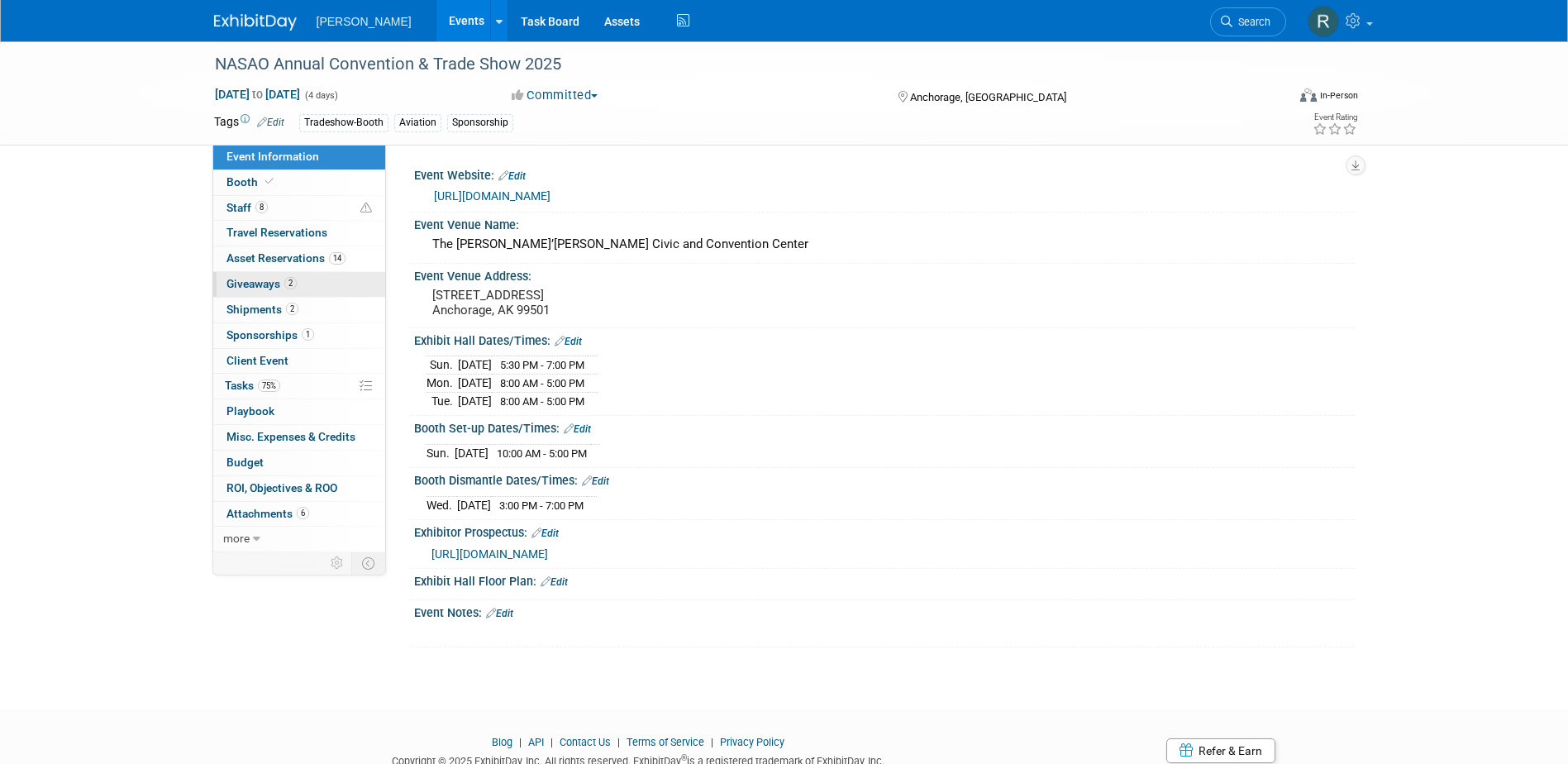
click at [289, 293] on link "2 Giveaways 2" at bounding box center [299, 284] width 172 height 25
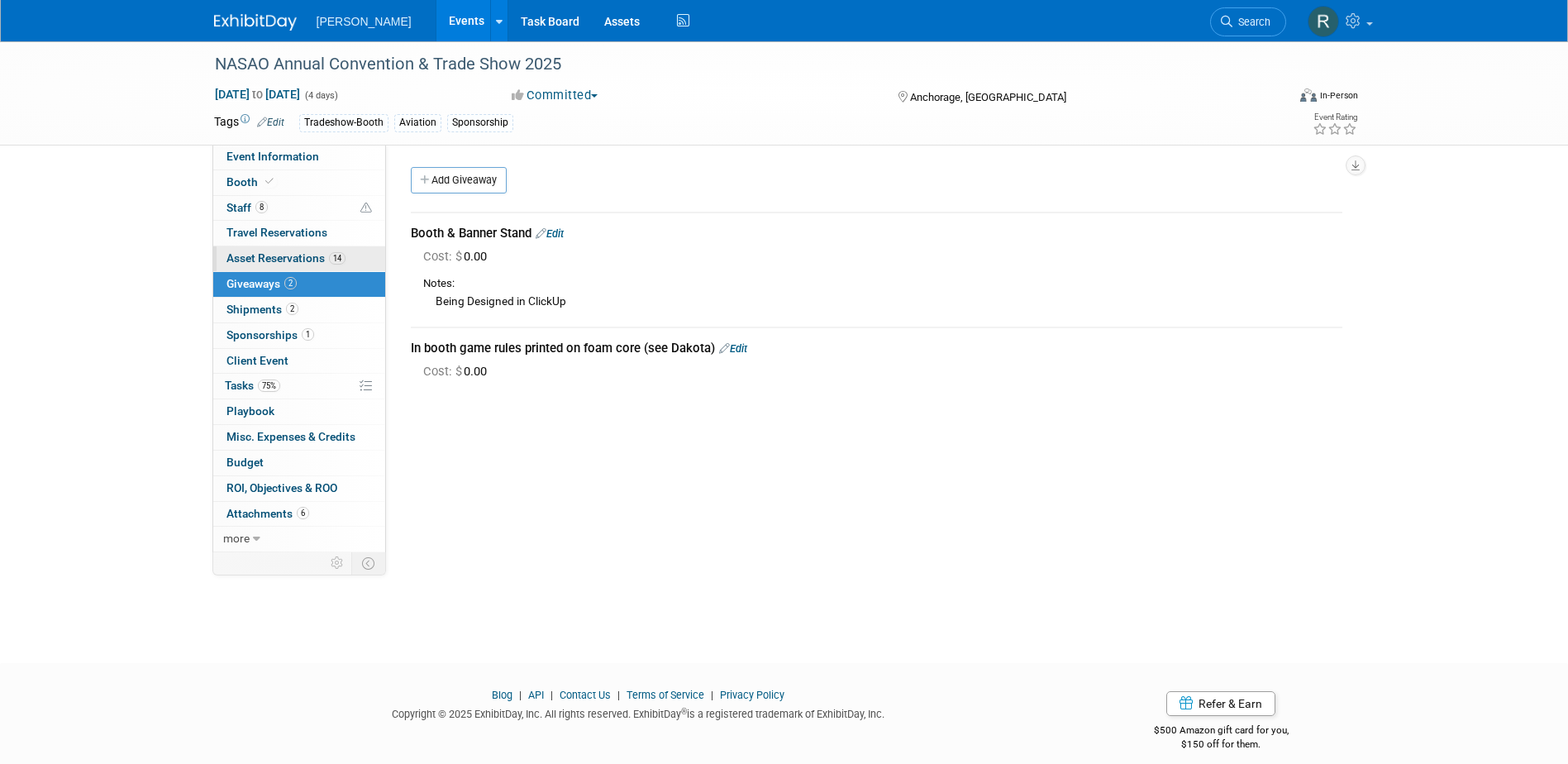
click at [283, 261] on span "Asset Reservations 14" at bounding box center [287, 257] width 119 height 13
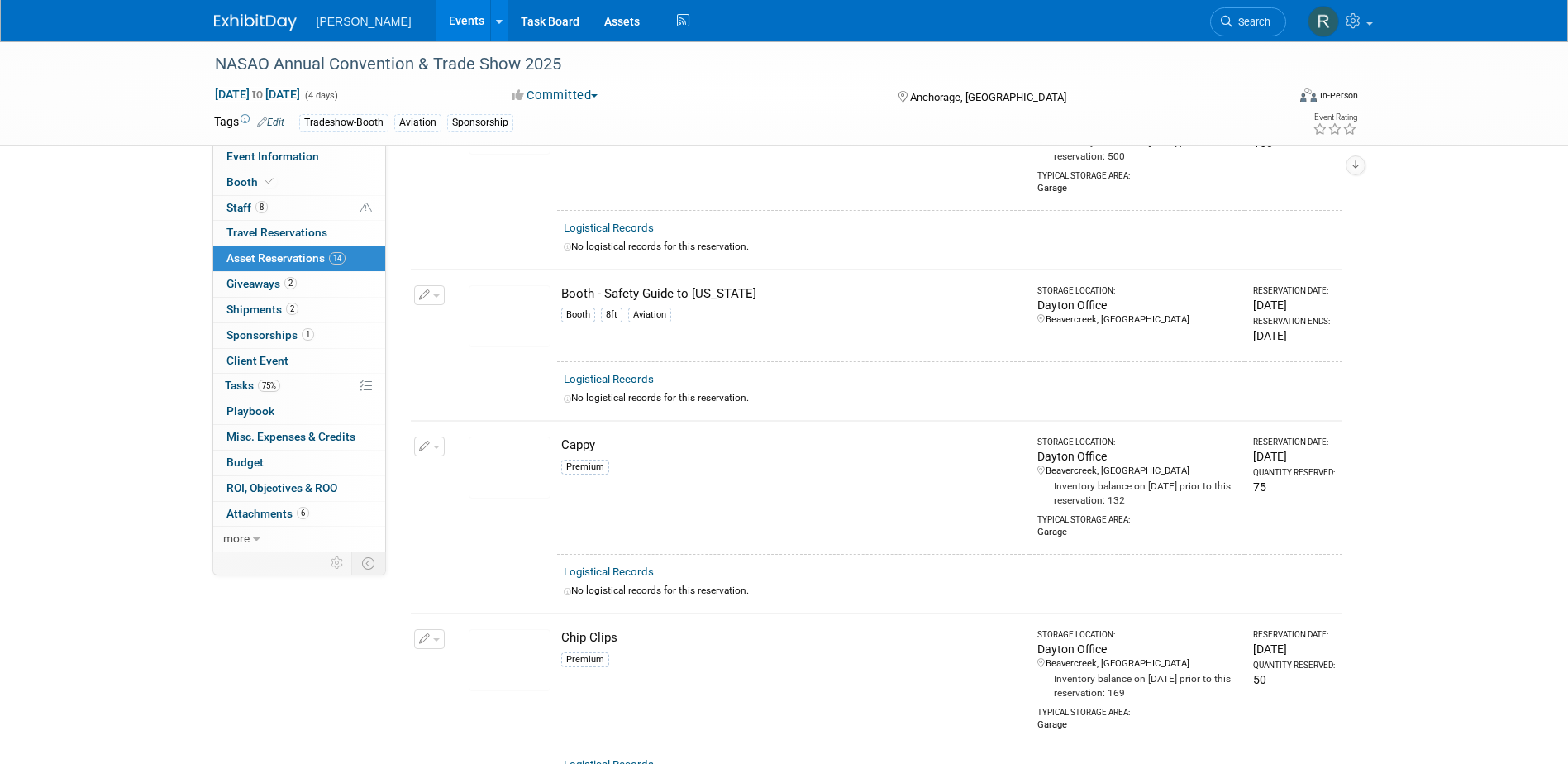
scroll to position [166, 0]
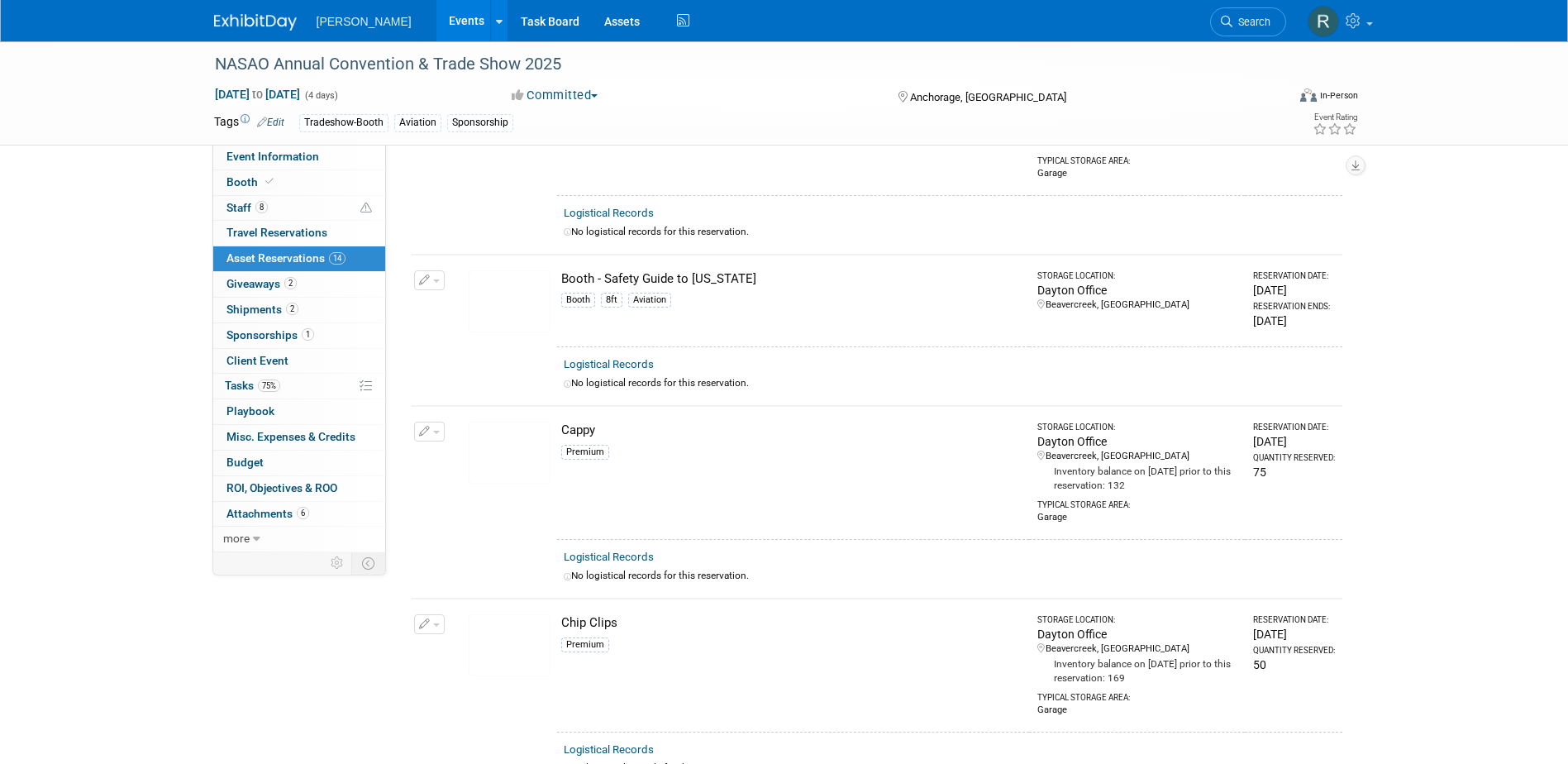
click at [515, 313] on img at bounding box center [509, 301] width 82 height 62
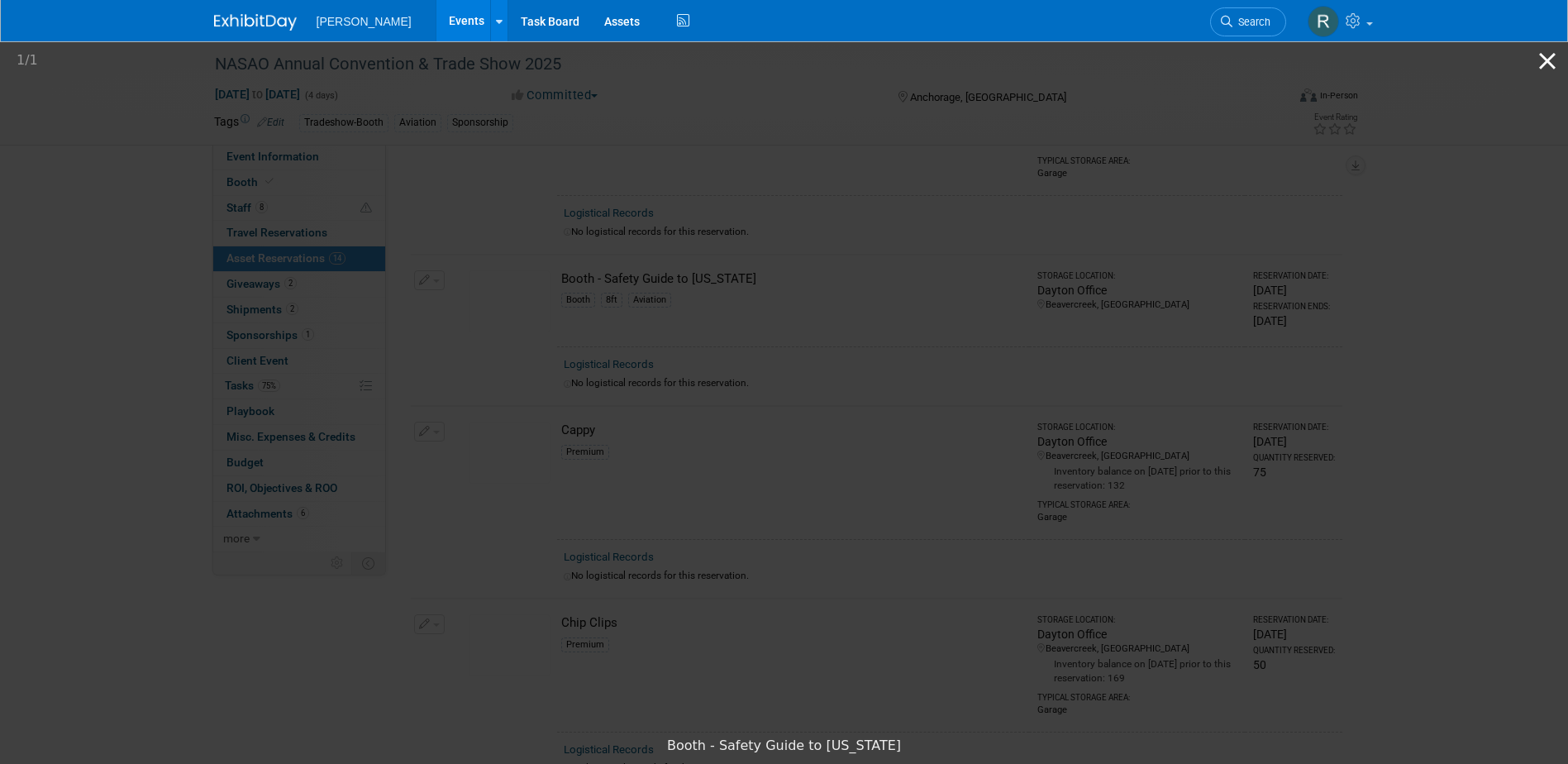
click at [1547, 60] on button "Close gallery" at bounding box center [1548, 60] width 41 height 39
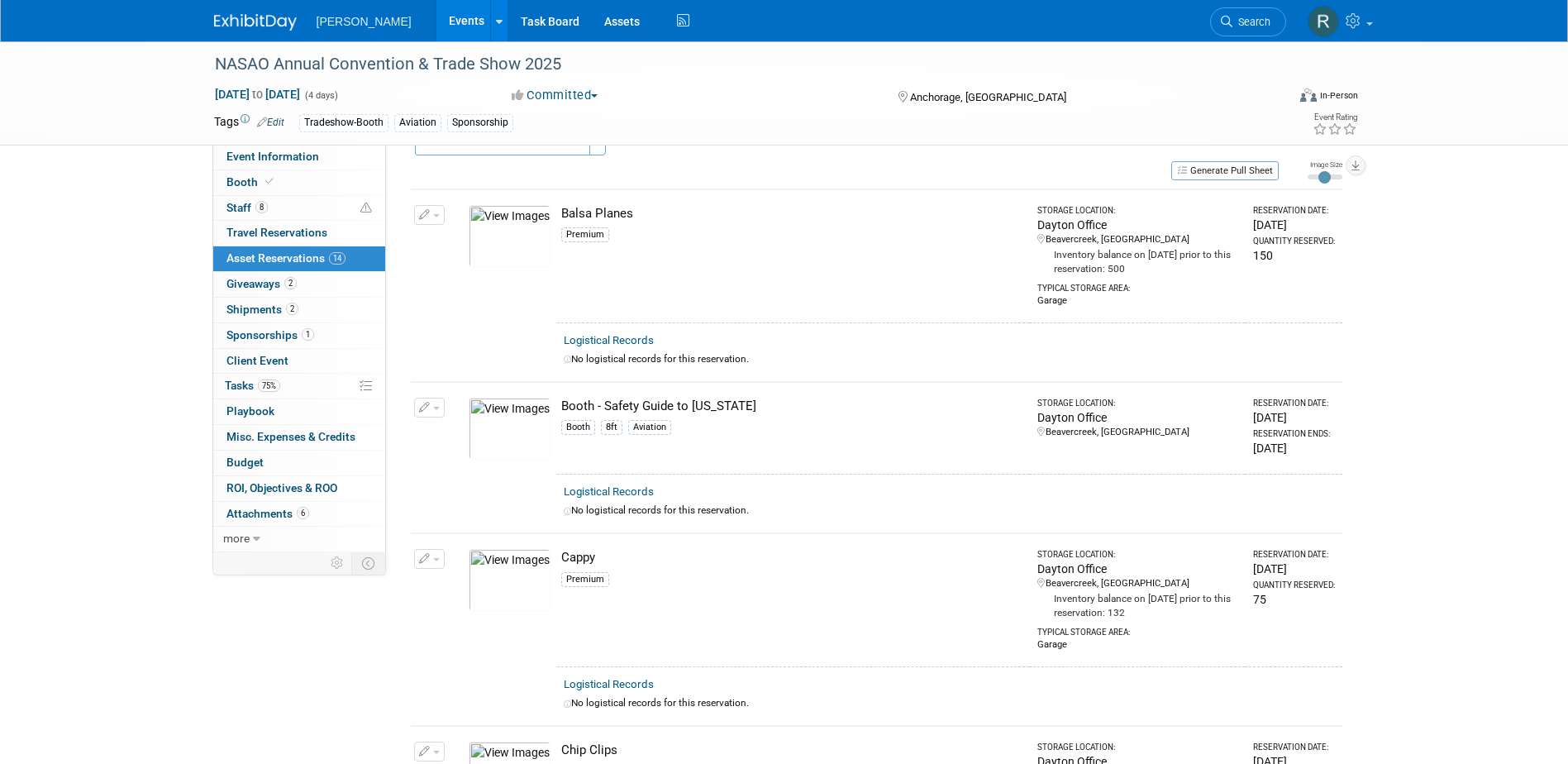
scroll to position [0, 0]
